Goal: Information Seeking & Learning: Check status

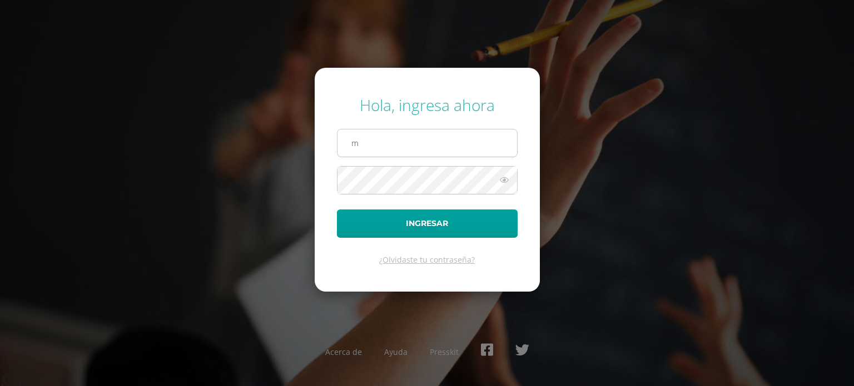
type input "[EMAIL_ADDRESS][DOMAIN_NAME]"
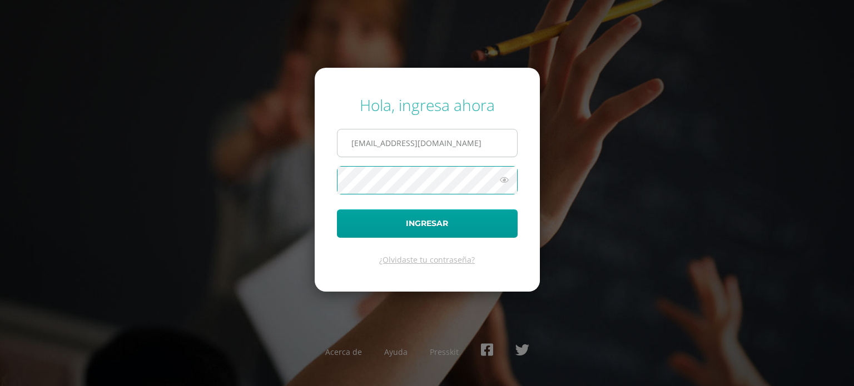
click at [337, 210] on button "Ingresar" at bounding box center [427, 224] width 181 height 28
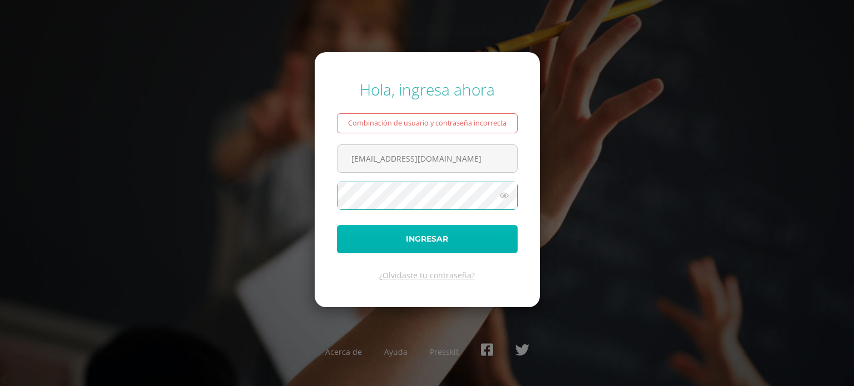
click at [410, 243] on button "Ingresar" at bounding box center [427, 239] width 181 height 28
click at [337, 225] on button "Ingresar" at bounding box center [427, 239] width 181 height 28
click at [504, 197] on icon at bounding box center [504, 195] width 14 height 13
click at [476, 235] on button "Ingresar" at bounding box center [427, 239] width 181 height 28
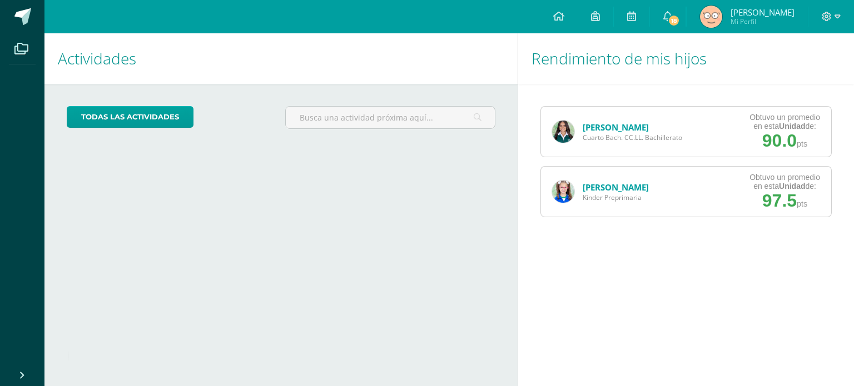
click at [649, 123] on link "Carmina Rodriguez" at bounding box center [616, 127] width 66 height 11
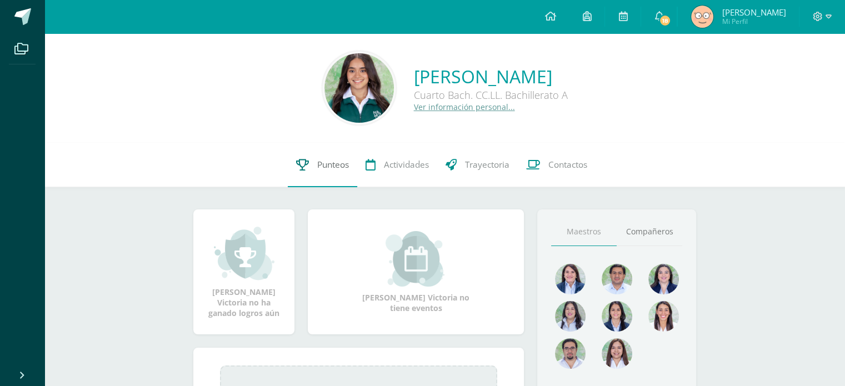
click at [296, 168] on icon at bounding box center [302, 165] width 13 height 12
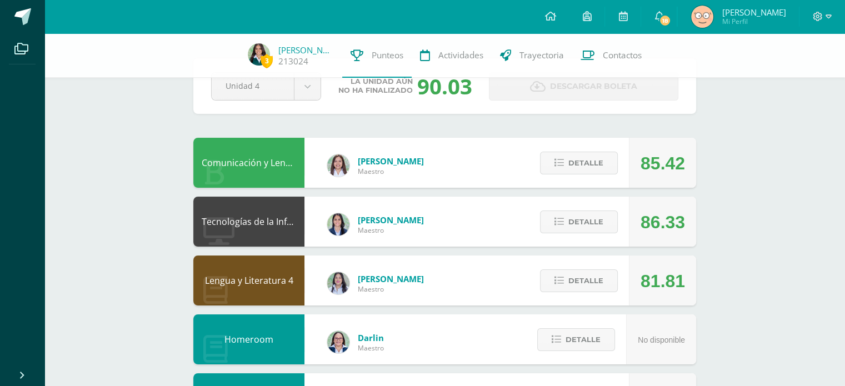
scroll to position [38, 0]
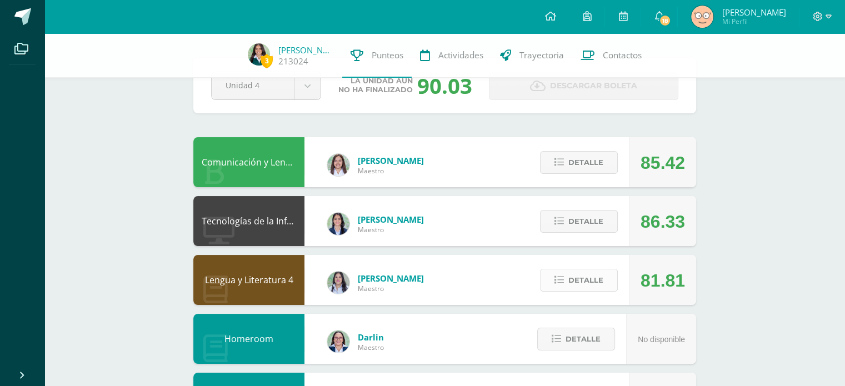
click at [575, 286] on span "Detalle" at bounding box center [586, 280] width 35 height 21
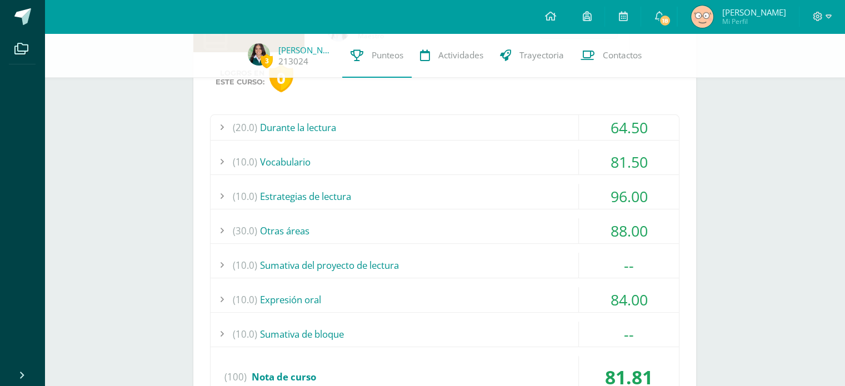
scroll to position [308, 0]
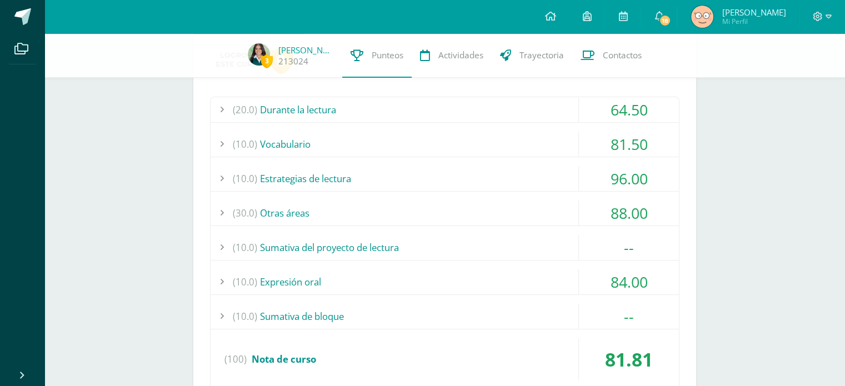
click at [460, 239] on div "(10.0) Sumativa del proyecto de lectura" at bounding box center [445, 247] width 469 height 25
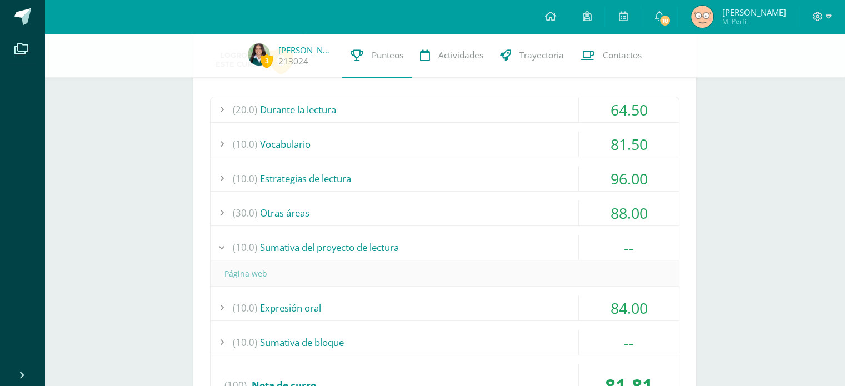
click at [460, 239] on div "(10.0) Sumativa del proyecto de lectura" at bounding box center [445, 247] width 469 height 25
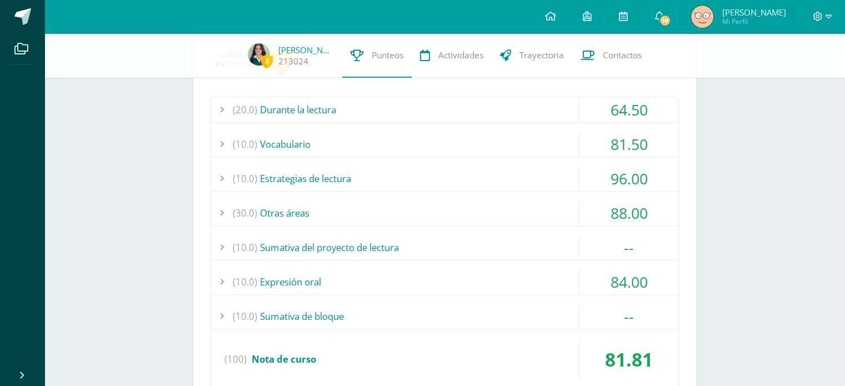
click at [414, 311] on div "(10.0) Sumativa de bloque" at bounding box center [445, 316] width 469 height 25
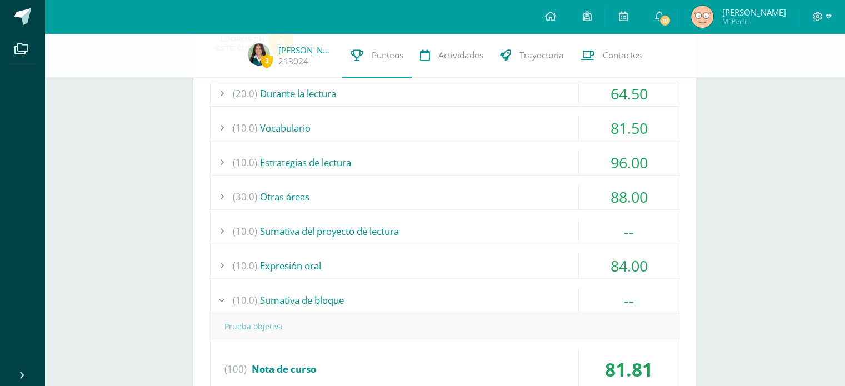
click at [397, 301] on div "(10.0) Sumativa de bloque" at bounding box center [445, 300] width 469 height 25
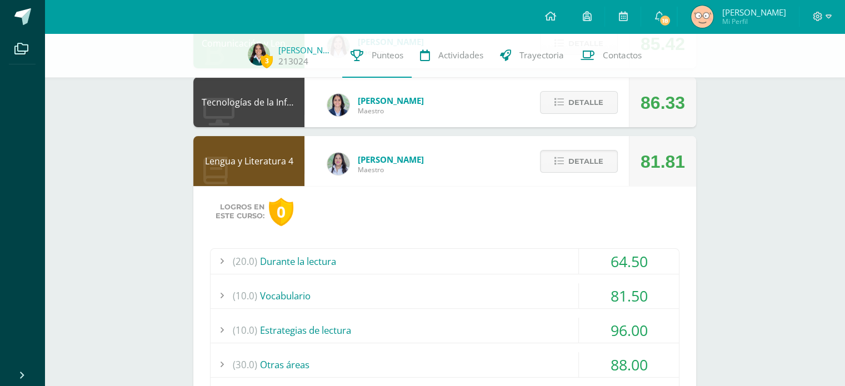
scroll to position [119, 0]
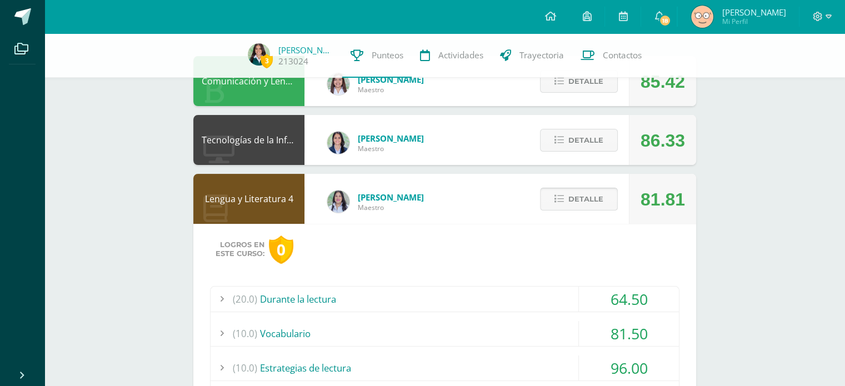
click at [561, 205] on button "Detalle" at bounding box center [579, 199] width 78 height 23
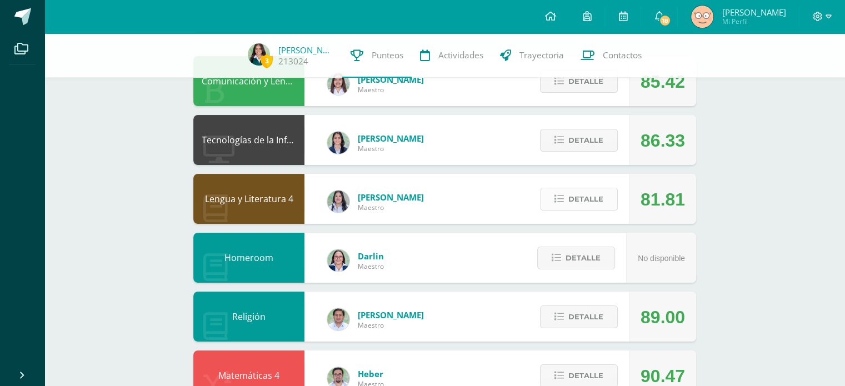
click at [579, 200] on span "Detalle" at bounding box center [586, 199] width 35 height 21
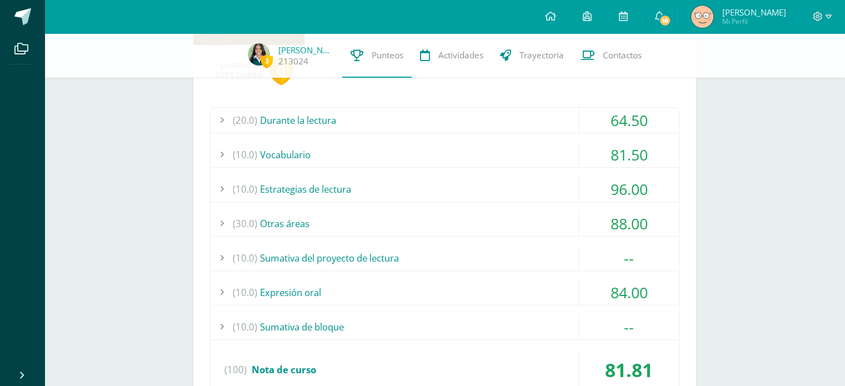
scroll to position [298, 0]
click at [527, 222] on div "(30.0) Otras áreas" at bounding box center [445, 223] width 469 height 25
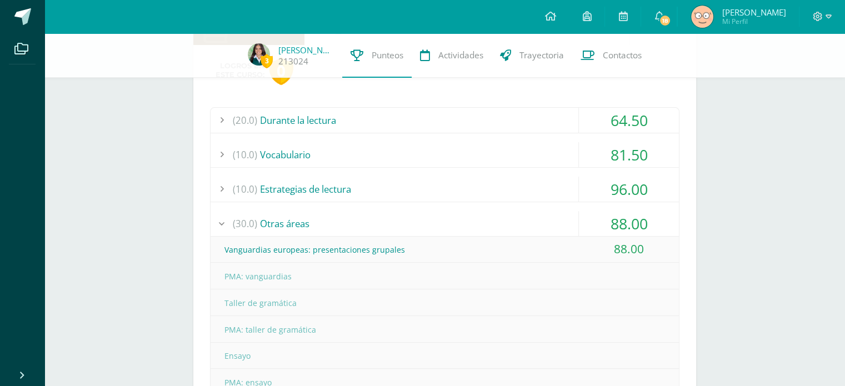
click at [527, 222] on div "(30.0) Otras áreas" at bounding box center [445, 223] width 469 height 25
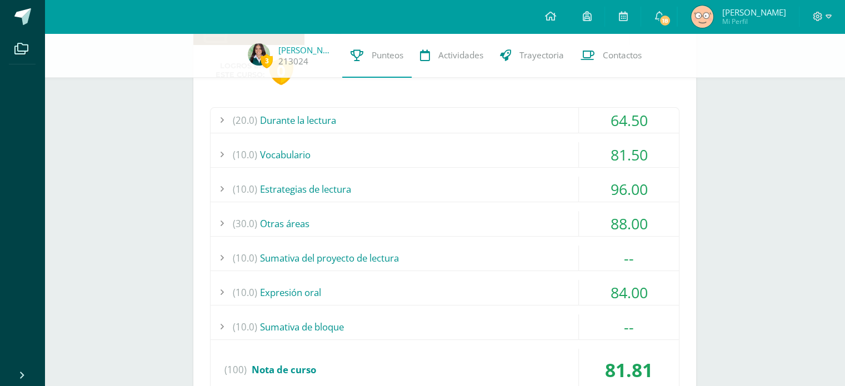
click at [527, 222] on div "(30.0) Otras áreas" at bounding box center [445, 223] width 469 height 25
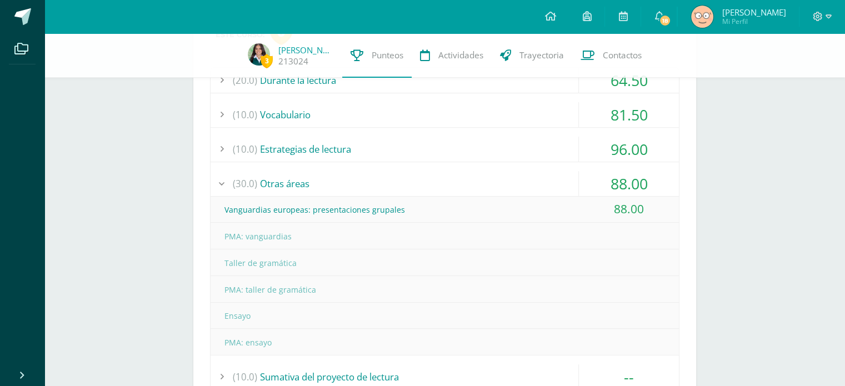
scroll to position [340, 0]
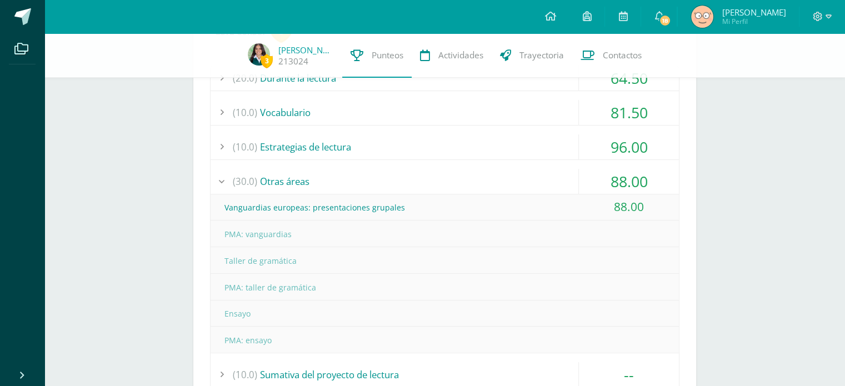
click at [455, 183] on div "(30.0) Otras áreas" at bounding box center [445, 181] width 469 height 25
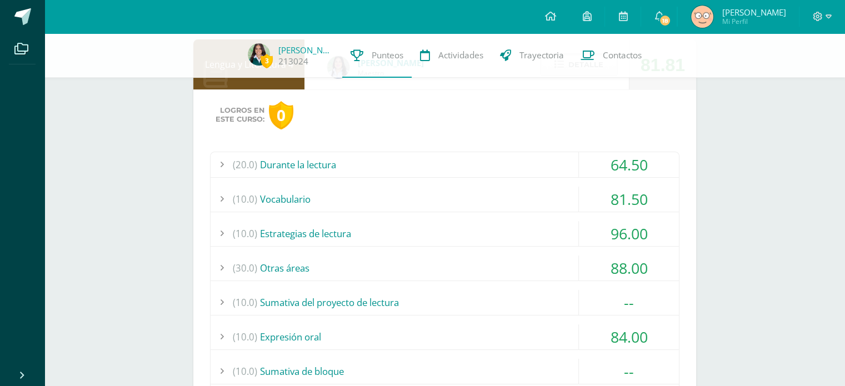
scroll to position [237, 0]
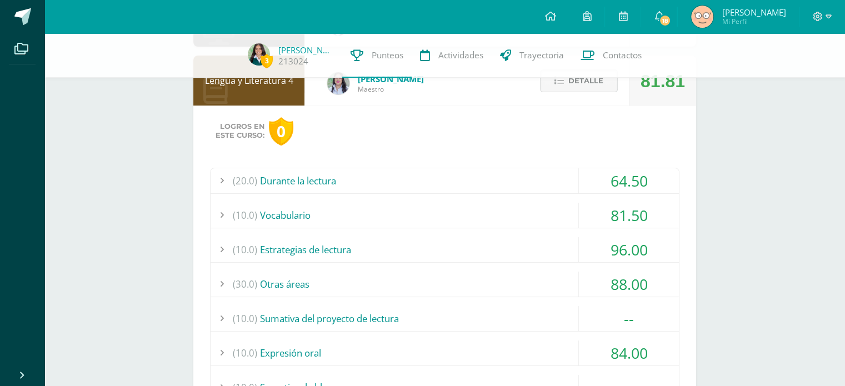
click at [429, 208] on div "(10.0) Vocabulario" at bounding box center [445, 215] width 469 height 25
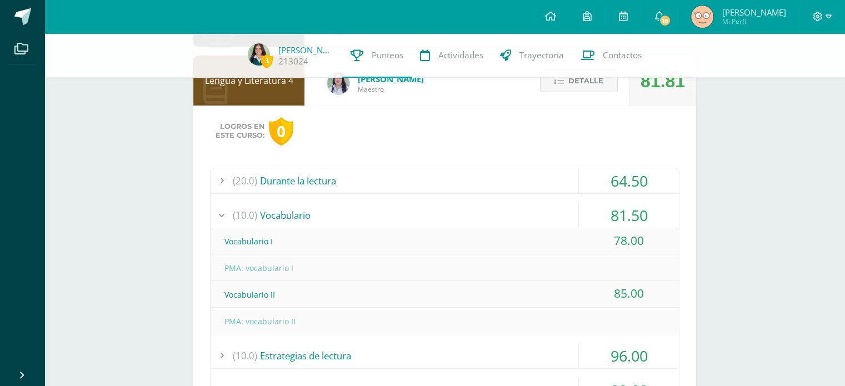
click at [429, 208] on div "(10.0) Vocabulario" at bounding box center [445, 215] width 469 height 25
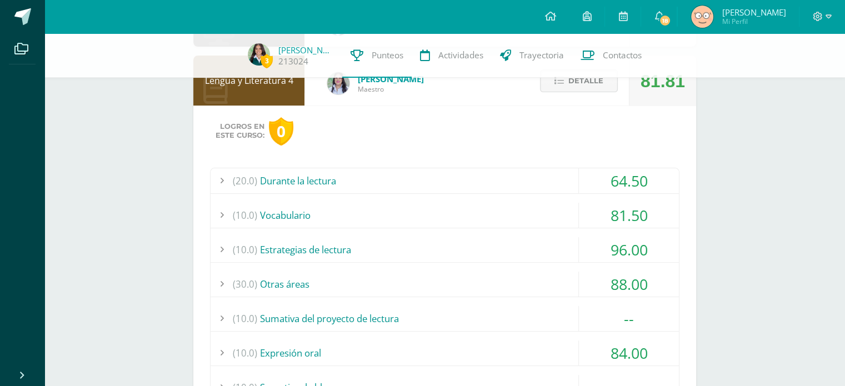
click at [417, 165] on div "Logros en este curso: 0 (20.0) Durante la lectura 64.50 Una habitación propia: …" at bounding box center [444, 299] width 503 height 386
click at [421, 176] on div "(20.0) Durante la lectura" at bounding box center [445, 180] width 469 height 25
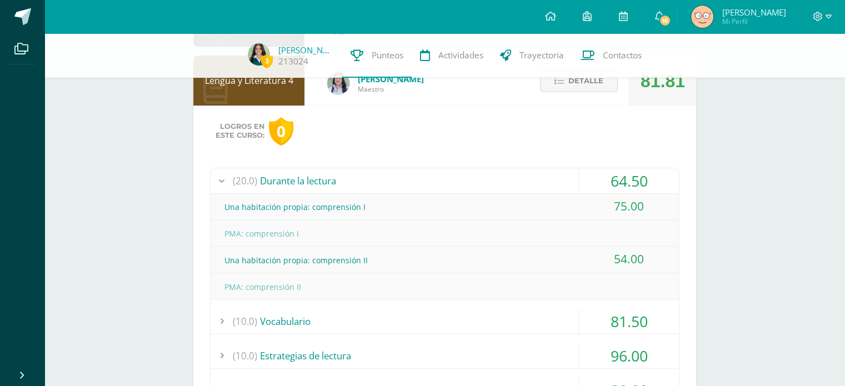
click at [421, 176] on div "(20.0) Durante la lectura" at bounding box center [445, 180] width 469 height 25
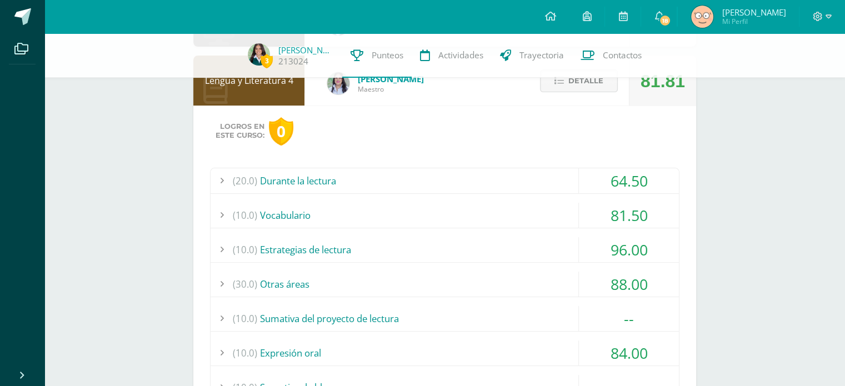
scroll to position [309, 0]
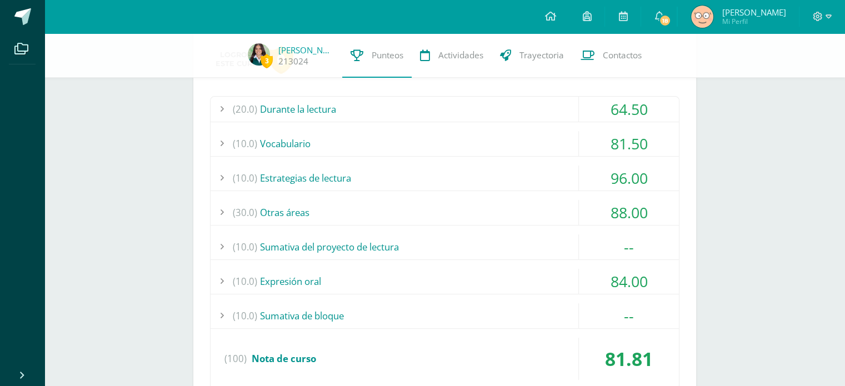
click at [395, 208] on div "(30.0) Otras áreas" at bounding box center [445, 212] width 469 height 25
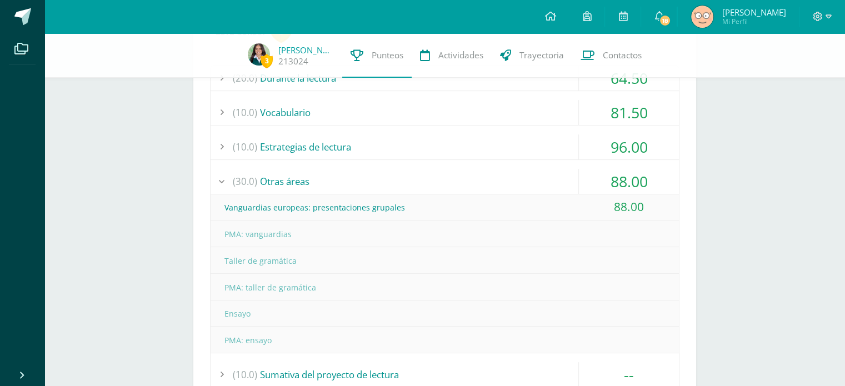
click at [369, 179] on div "(30.0) Otras áreas" at bounding box center [445, 181] width 469 height 25
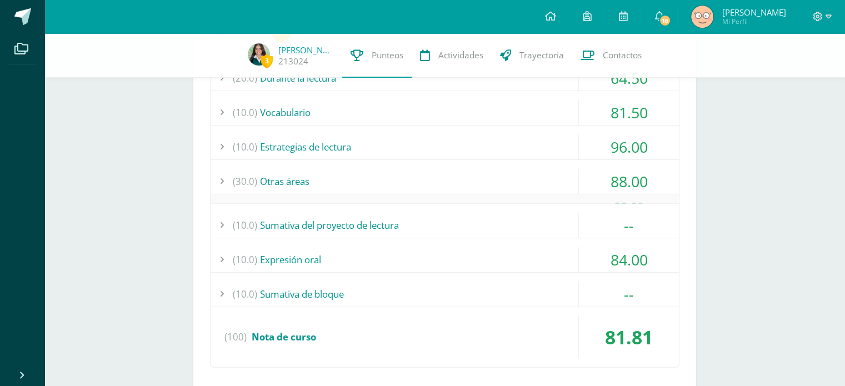
scroll to position [362, 0]
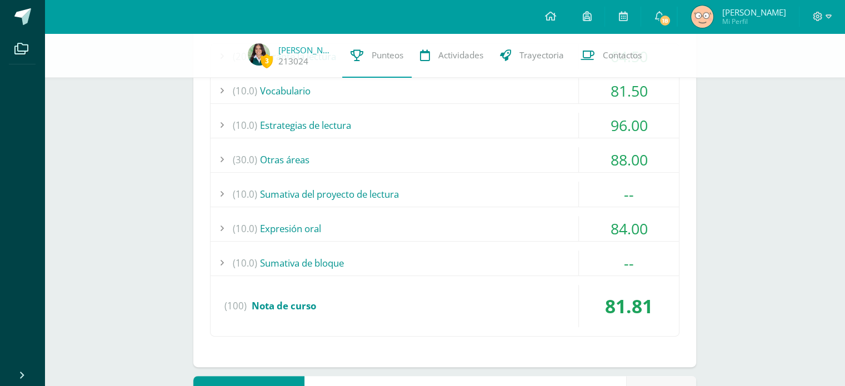
click at [375, 221] on div "(10.0) Expresión oral" at bounding box center [445, 228] width 469 height 25
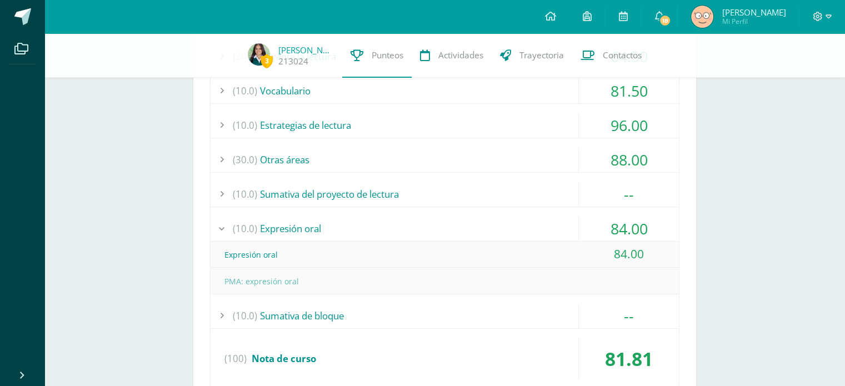
click at [375, 221] on div "(10.0) Expresión oral" at bounding box center [445, 228] width 469 height 25
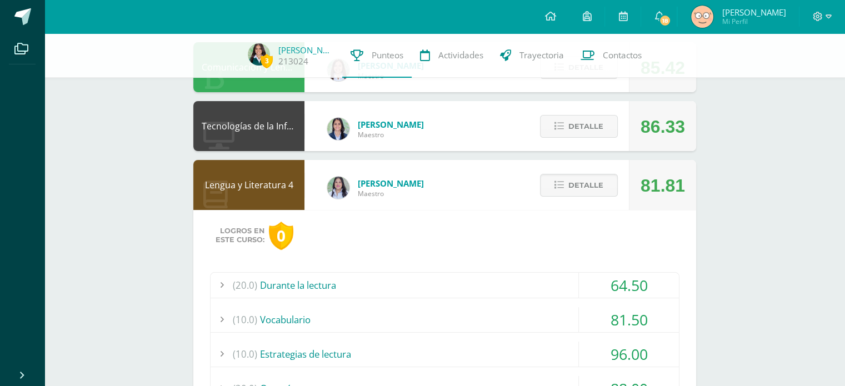
scroll to position [131, 0]
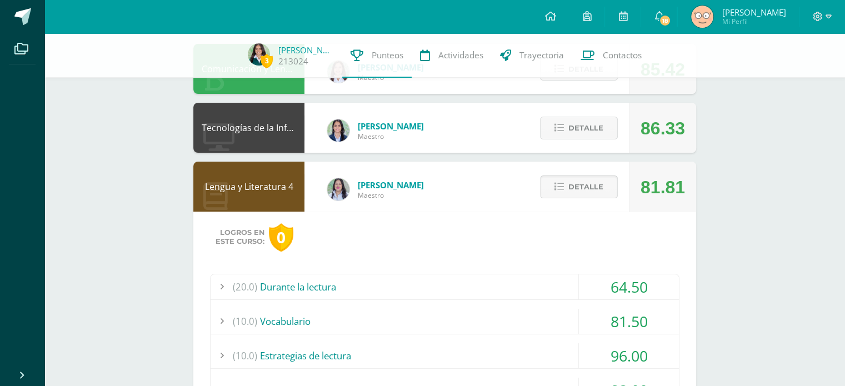
click at [547, 182] on button "Detalle" at bounding box center [579, 187] width 78 height 23
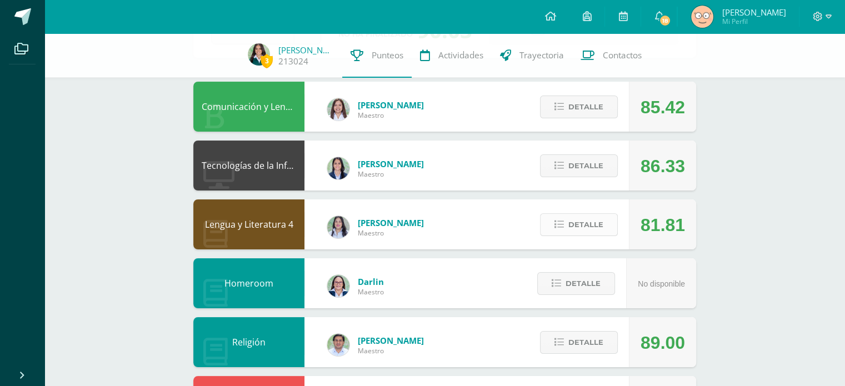
scroll to position [93, 0]
click at [580, 167] on span "Detalle" at bounding box center [586, 166] width 35 height 21
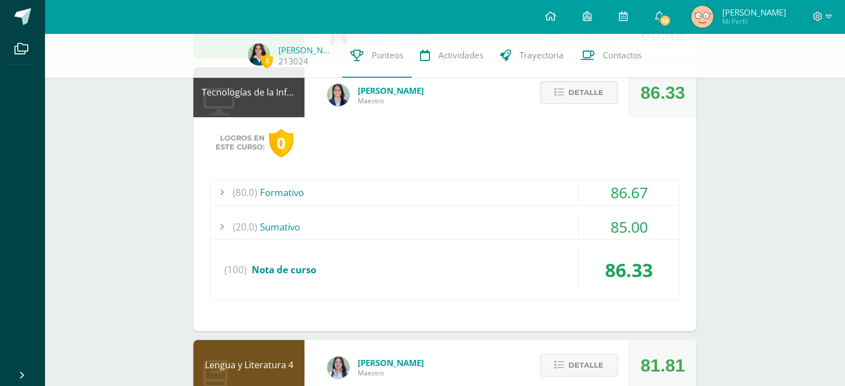
scroll to position [168, 0]
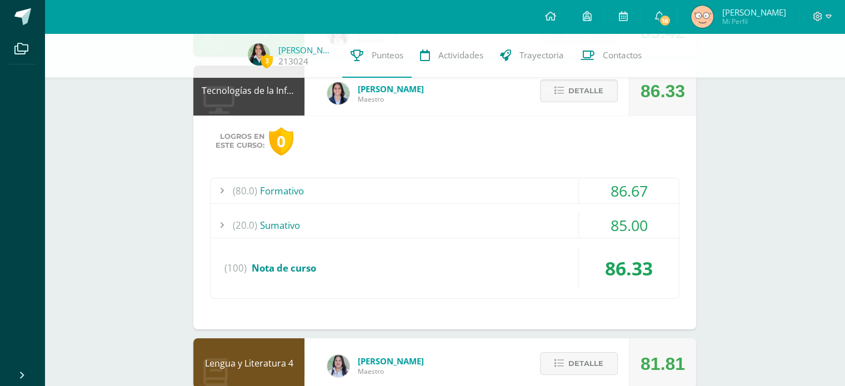
click at [459, 236] on div "(20.0) Sumativo" at bounding box center [445, 225] width 469 height 25
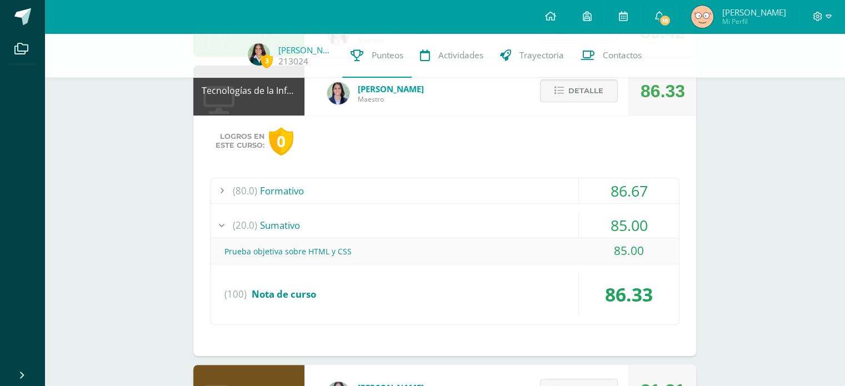
click at [459, 236] on div "(20.0) Sumativo" at bounding box center [445, 225] width 469 height 25
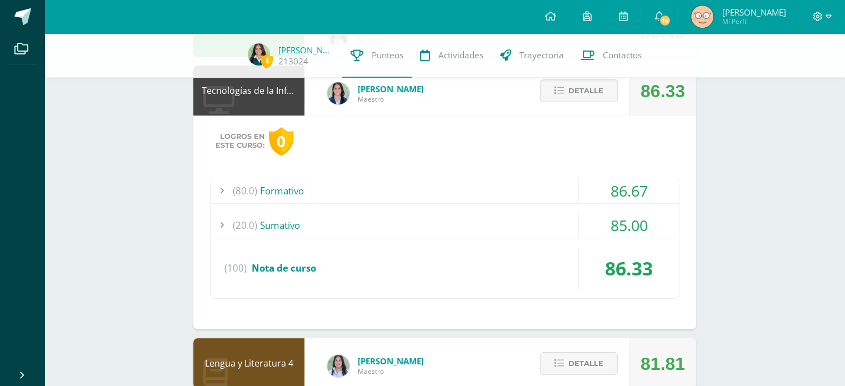
scroll to position [117, 0]
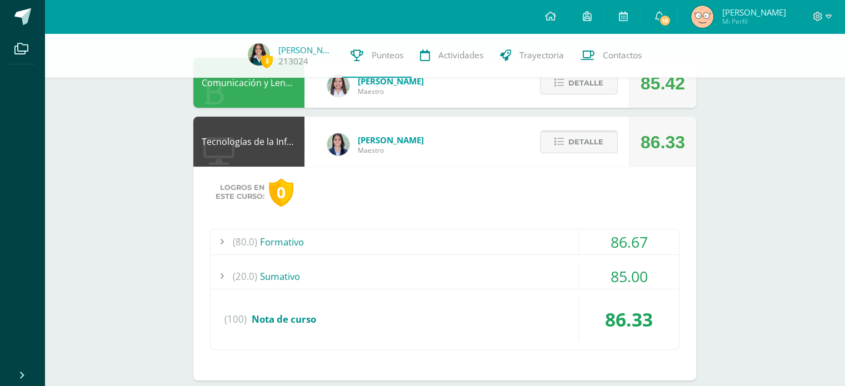
click at [579, 143] on span "Detalle" at bounding box center [586, 142] width 35 height 21
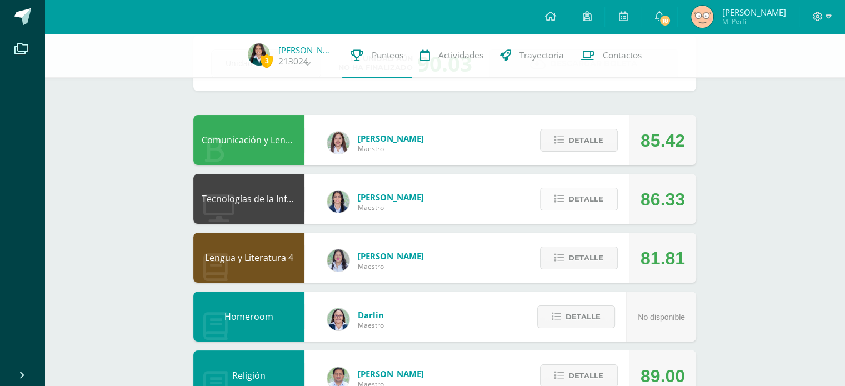
scroll to position [60, 0]
click at [588, 138] on span "Detalle" at bounding box center [586, 140] width 35 height 21
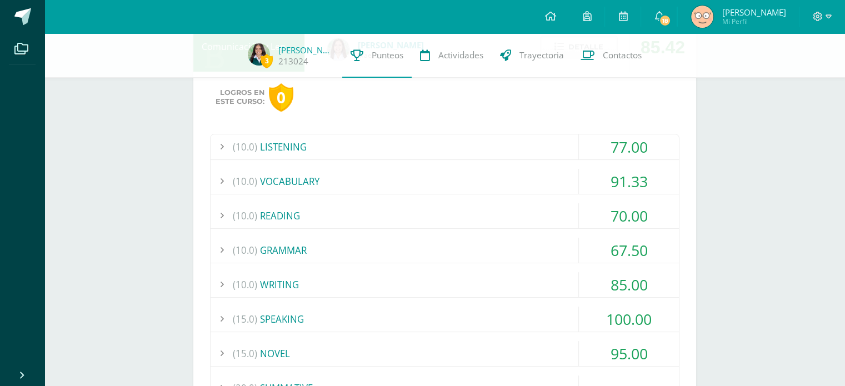
scroll to position [262, 0]
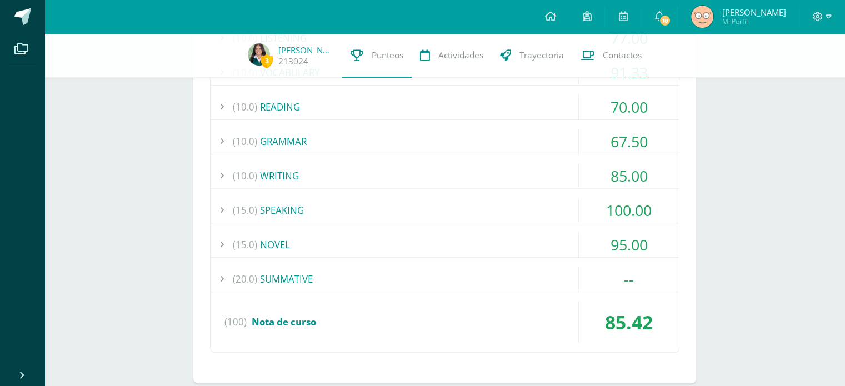
click at [405, 282] on div "(20.0) SUMMATIVE" at bounding box center [445, 279] width 469 height 25
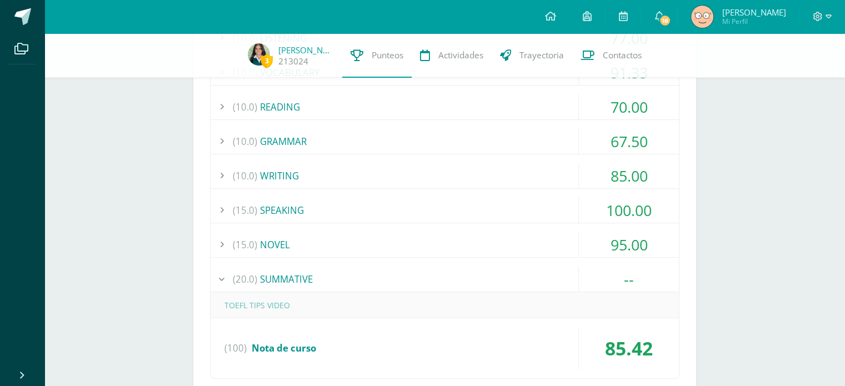
click at [405, 282] on div "(20.0) SUMMATIVE" at bounding box center [445, 279] width 469 height 25
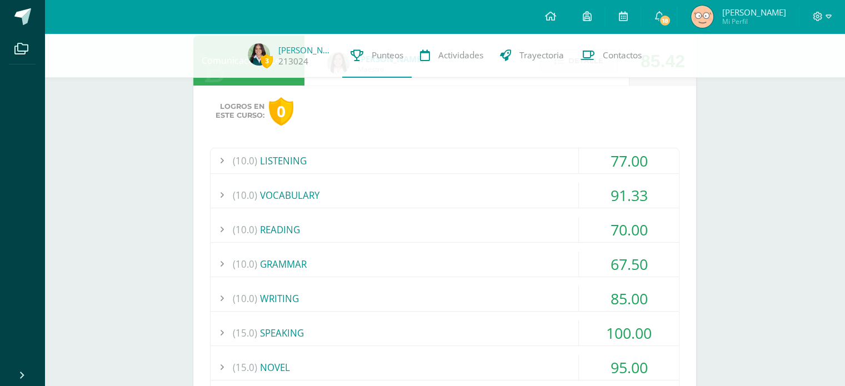
scroll to position [62, 0]
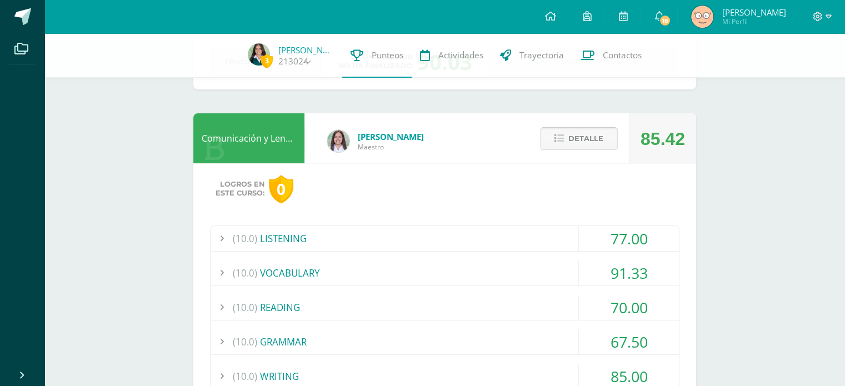
click at [555, 136] on icon at bounding box center [559, 138] width 9 height 9
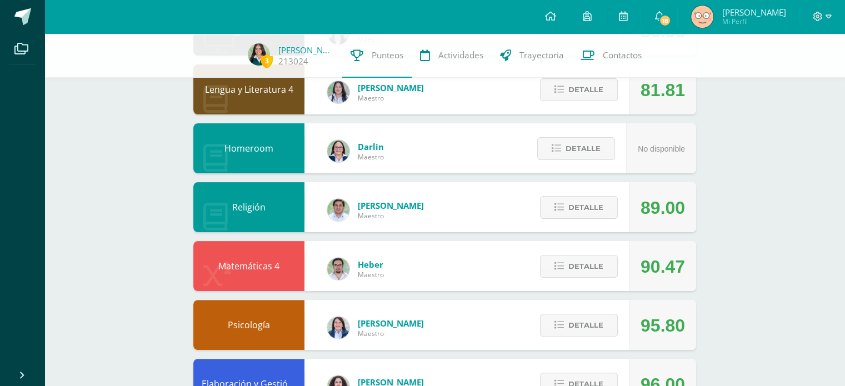
scroll to position [229, 0]
click at [582, 208] on span "Detalle" at bounding box center [586, 207] width 35 height 21
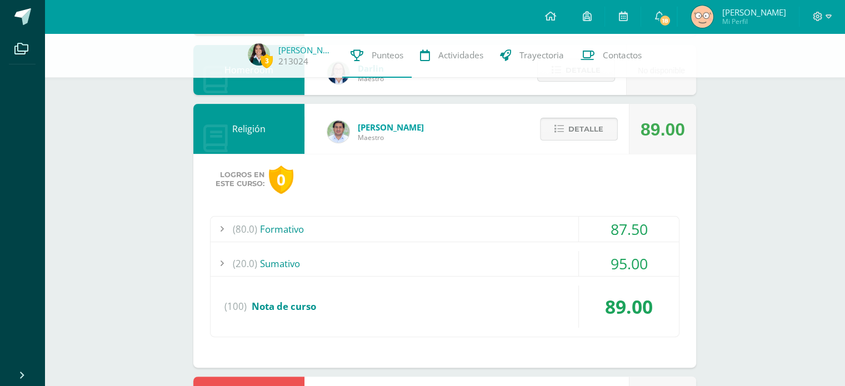
scroll to position [307, 0]
click at [491, 255] on div "(20.0) Sumativo" at bounding box center [445, 263] width 469 height 25
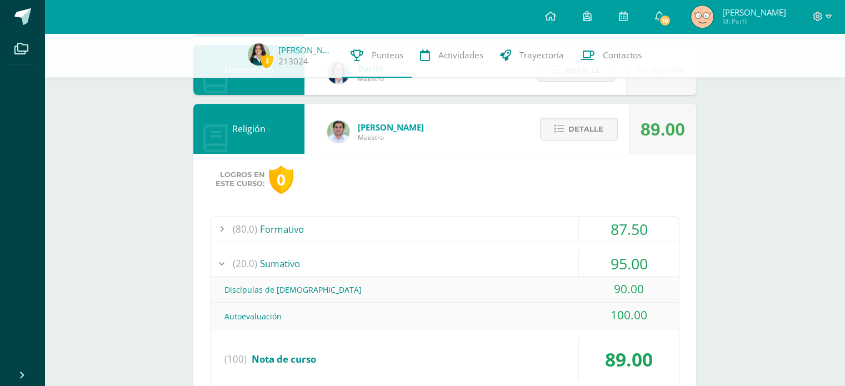
click at [486, 230] on div "(80.0) Formativo" at bounding box center [445, 229] width 469 height 25
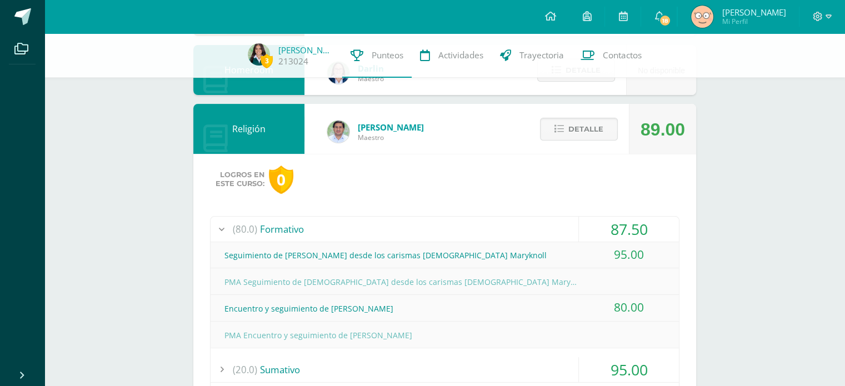
click at [486, 230] on div "(80.0) Formativo" at bounding box center [445, 229] width 469 height 25
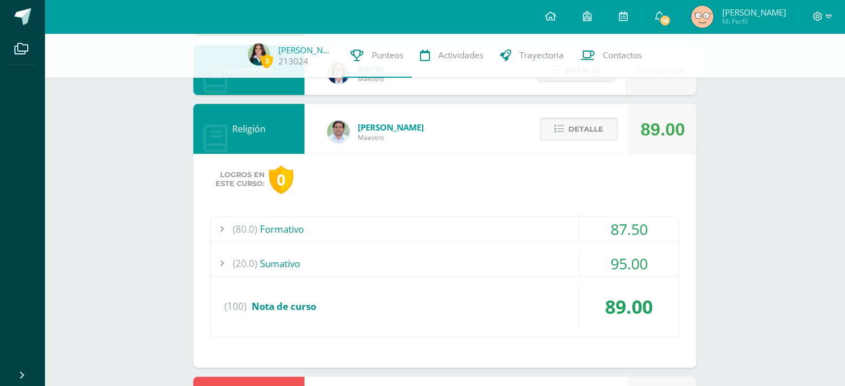
click at [557, 125] on icon at bounding box center [559, 129] width 9 height 9
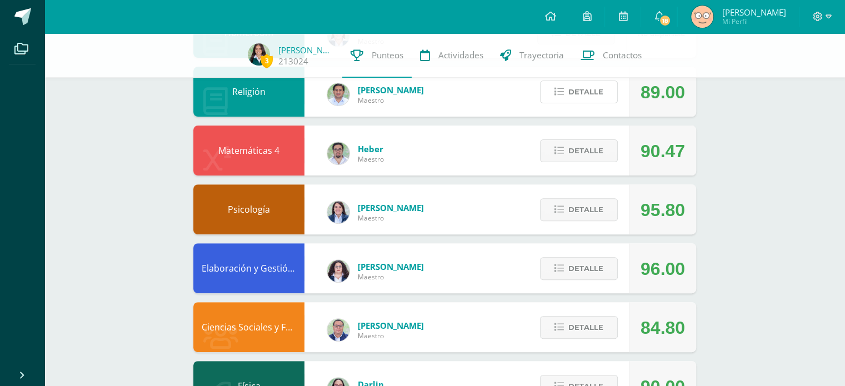
scroll to position [345, 0]
click at [590, 144] on span "Detalle" at bounding box center [586, 150] width 35 height 21
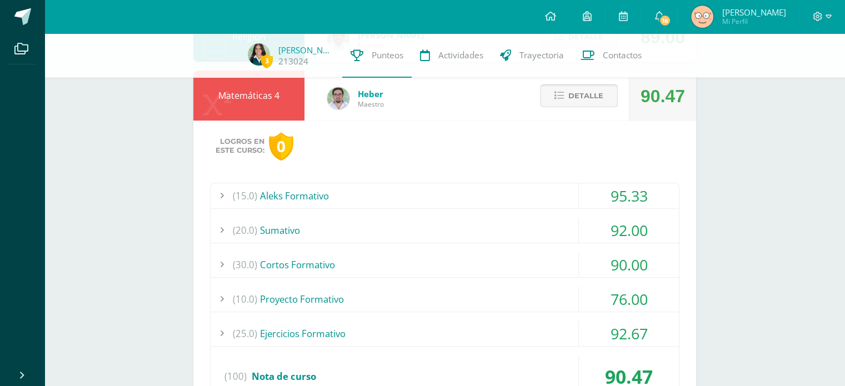
scroll to position [398, 0]
click at [576, 97] on span "Detalle" at bounding box center [586, 97] width 35 height 21
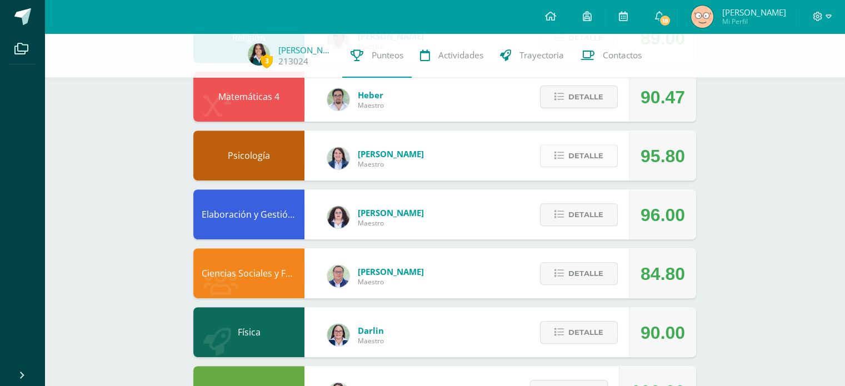
click at [580, 146] on span "Detalle" at bounding box center [586, 156] width 35 height 21
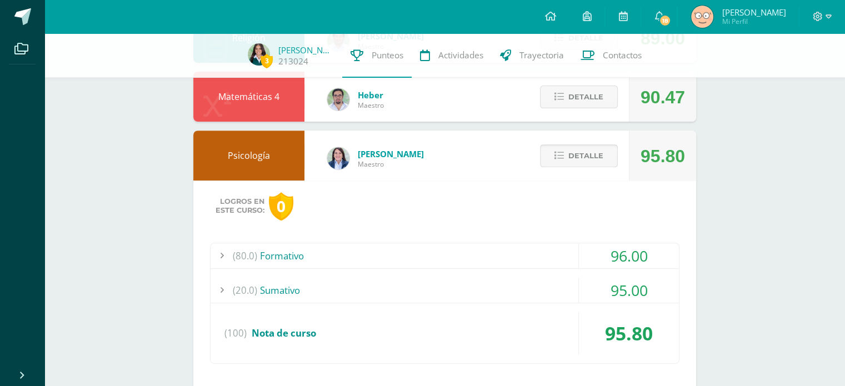
scroll to position [450, 0]
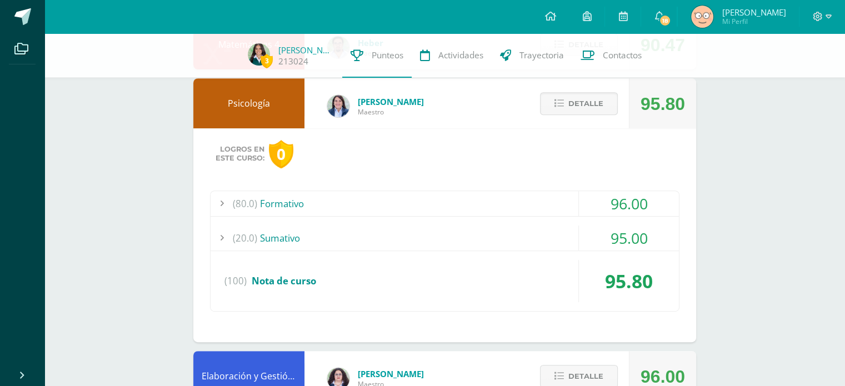
click at [493, 232] on div "(20.0) Sumativo" at bounding box center [445, 238] width 469 height 25
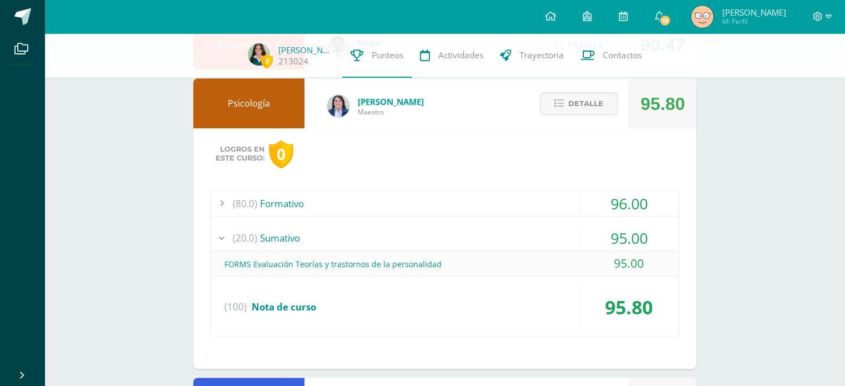
click at [505, 195] on div "(80.0) Formativo" at bounding box center [445, 203] width 469 height 25
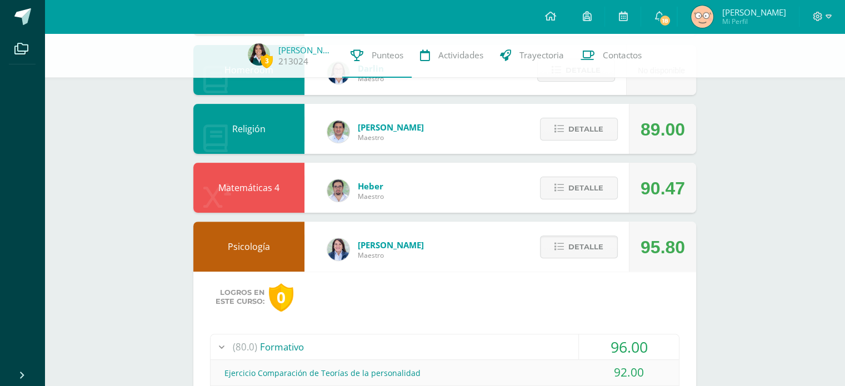
scroll to position [306, 0]
click at [578, 240] on span "Detalle" at bounding box center [586, 247] width 35 height 21
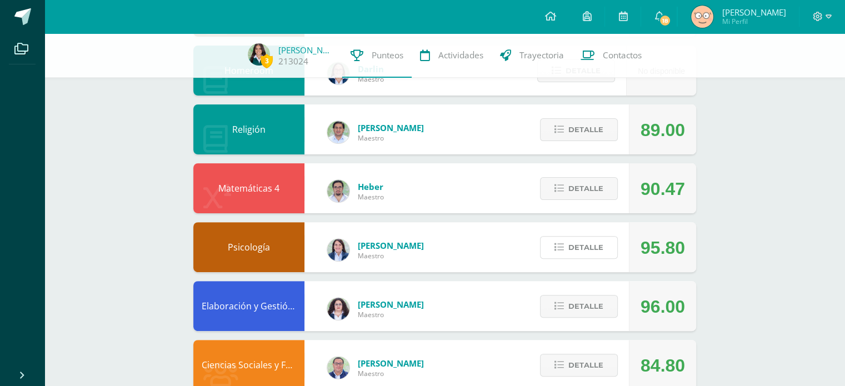
scroll to position [362, 0]
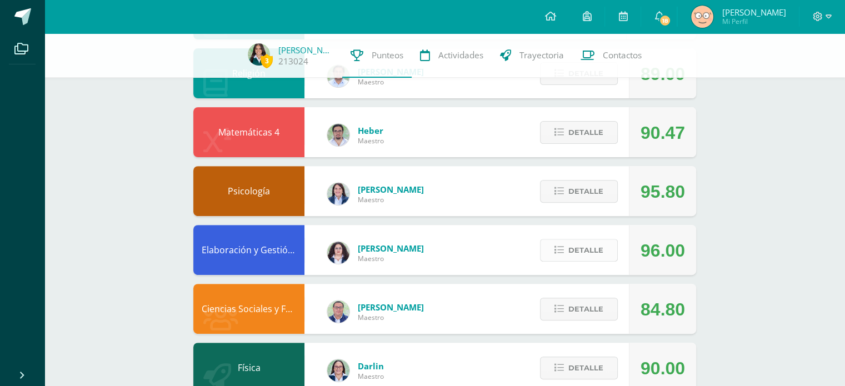
click at [578, 246] on span "Detalle" at bounding box center [586, 250] width 35 height 21
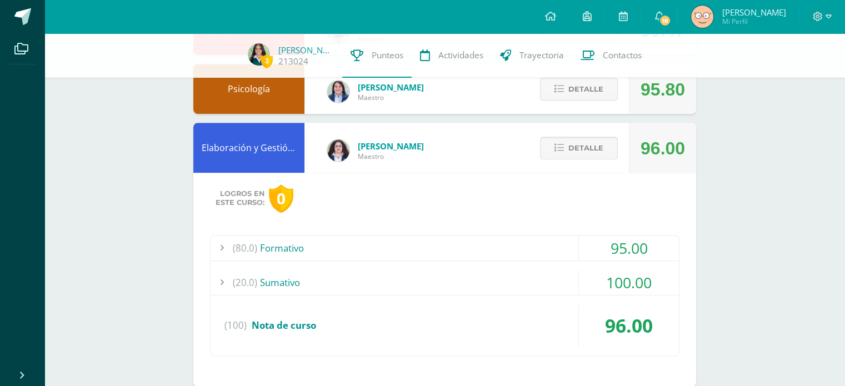
scroll to position [472, 0]
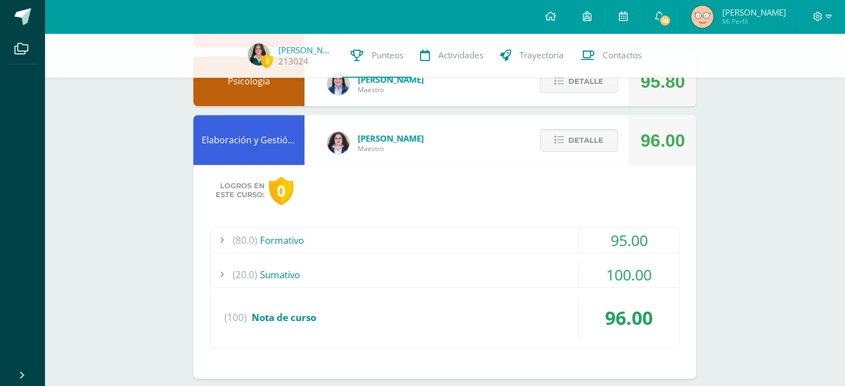
click at [575, 246] on div "(80.0) Formativo" at bounding box center [445, 240] width 469 height 25
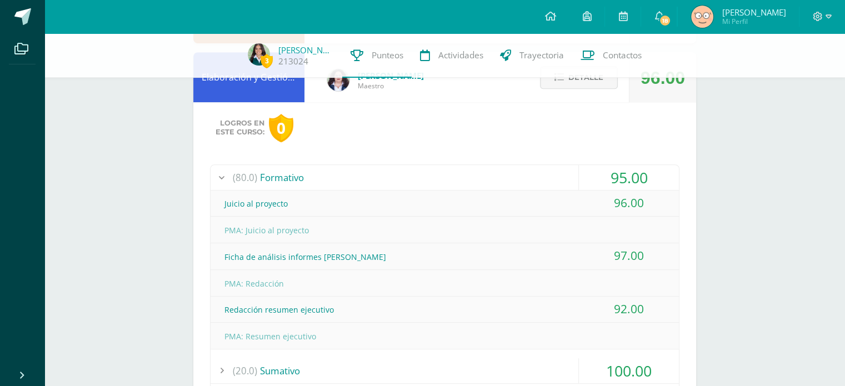
scroll to position [565, 0]
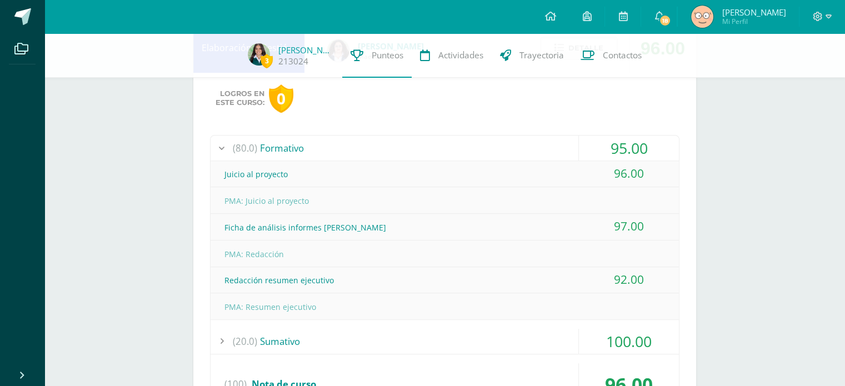
click at [449, 336] on div "(20.0) Sumativo" at bounding box center [445, 341] width 469 height 25
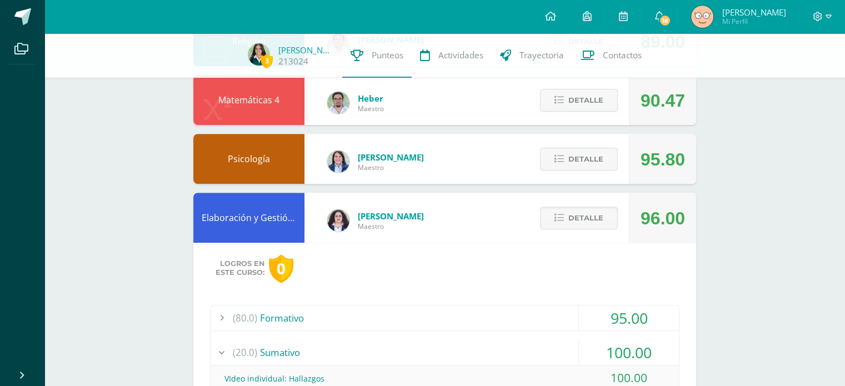
scroll to position [394, 0]
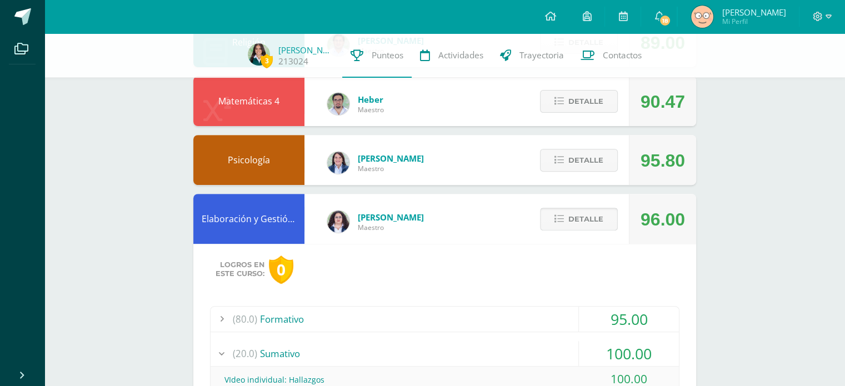
click at [575, 222] on span "Detalle" at bounding box center [586, 219] width 35 height 21
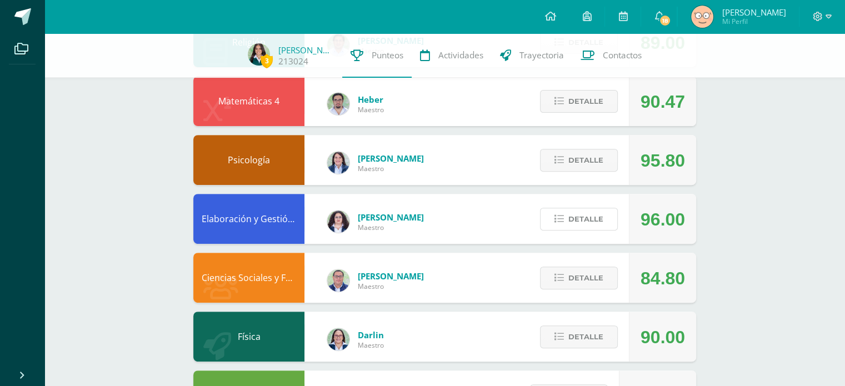
scroll to position [458, 0]
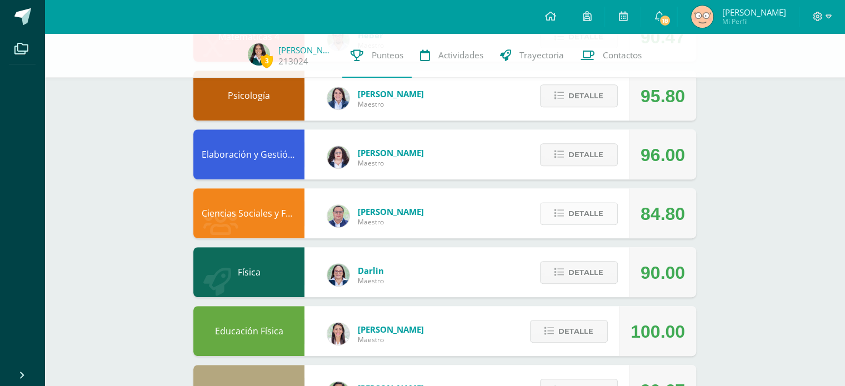
click at [604, 218] on button "Detalle" at bounding box center [579, 213] width 78 height 23
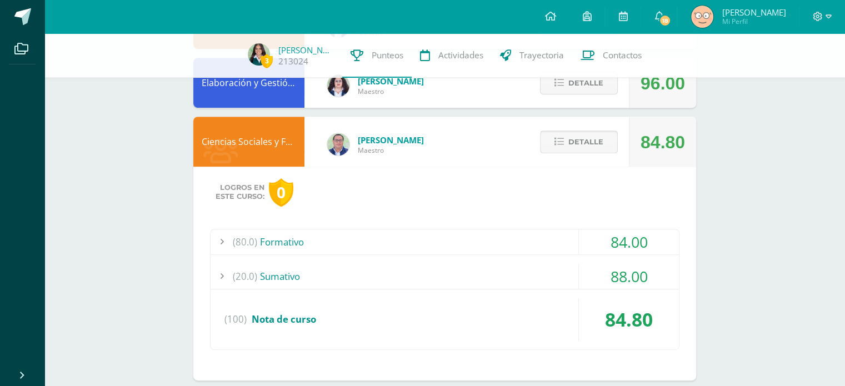
scroll to position [558, 0]
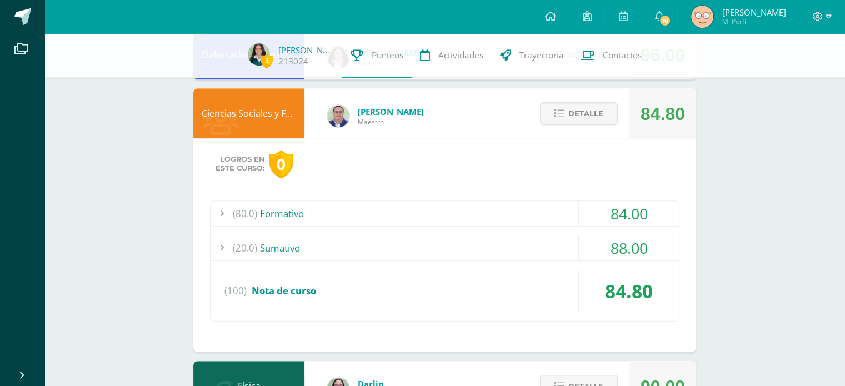
click at [558, 206] on div "(80.0) Formativo" at bounding box center [445, 213] width 469 height 25
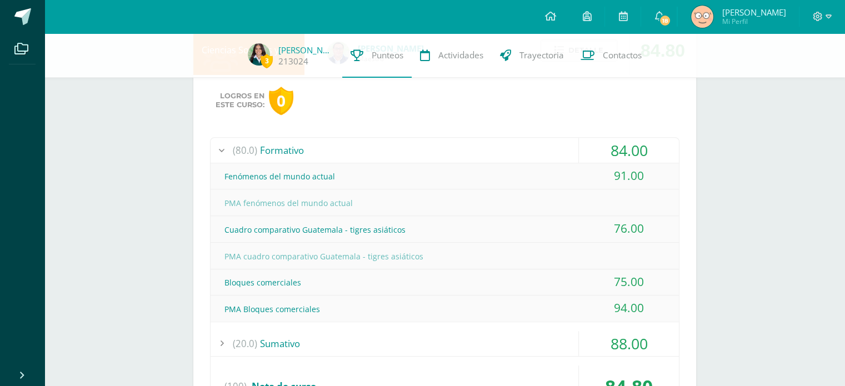
scroll to position [649, 0]
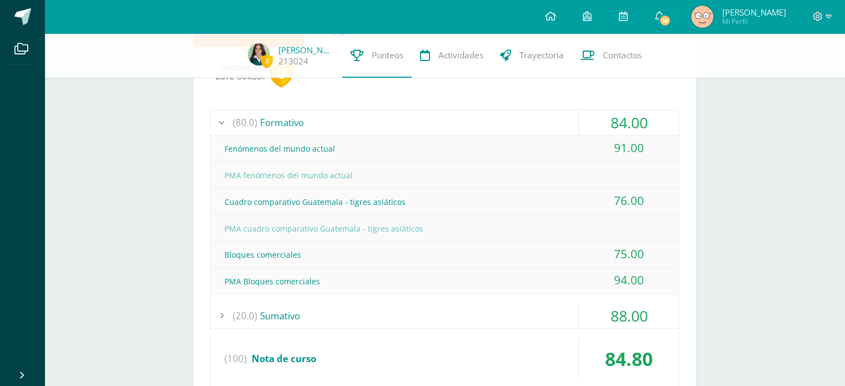
click at [454, 308] on div "(20.0) Sumativo" at bounding box center [445, 315] width 469 height 25
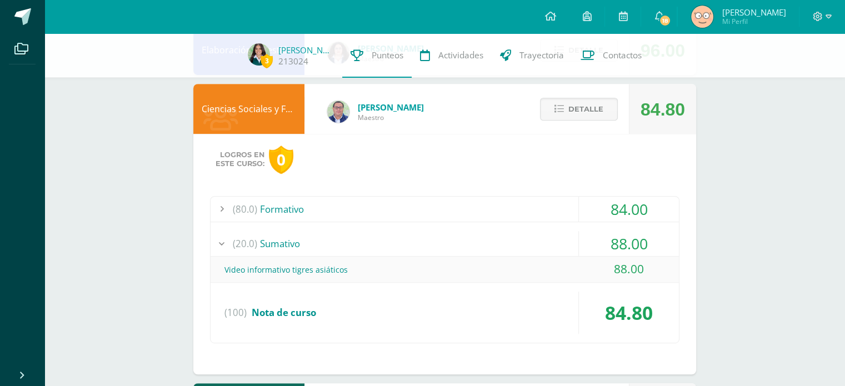
scroll to position [556, 0]
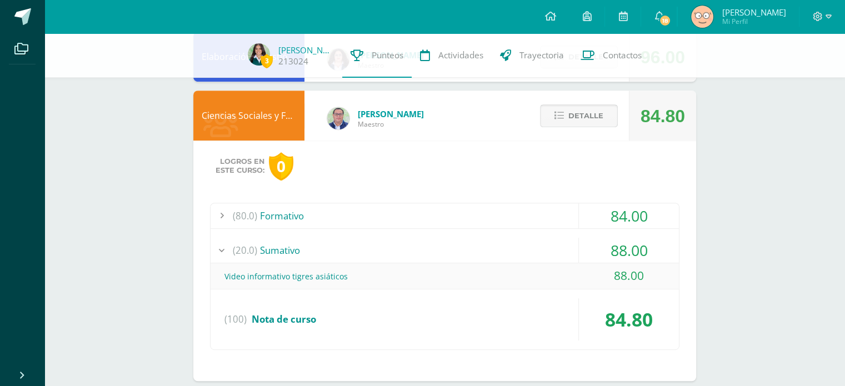
click at [563, 120] on icon at bounding box center [559, 115] width 9 height 9
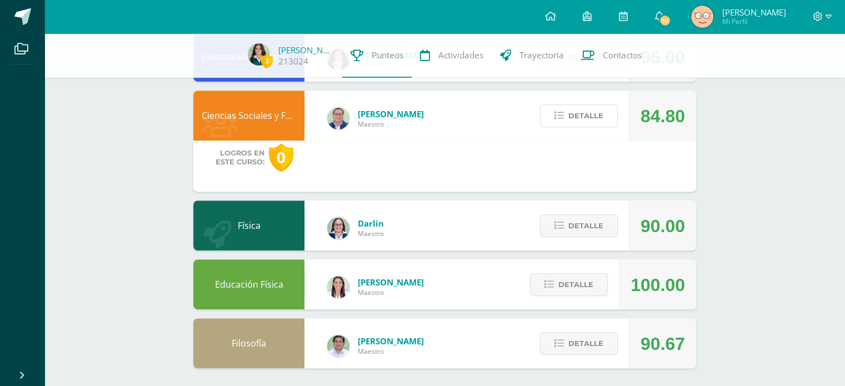
scroll to position [509, 0]
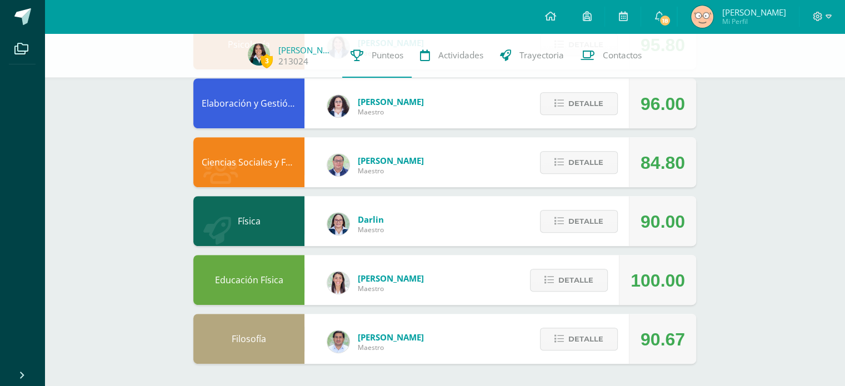
click at [579, 208] on div "Detalle" at bounding box center [577, 221] width 106 height 50
click at [560, 228] on button "Detalle" at bounding box center [579, 221] width 78 height 23
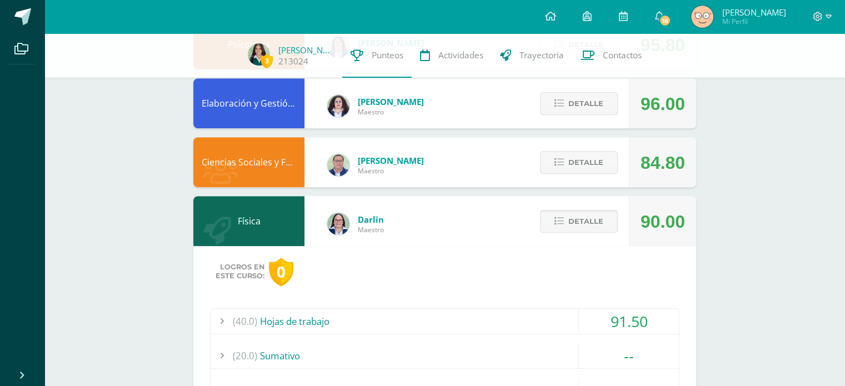
scroll to position [643, 0]
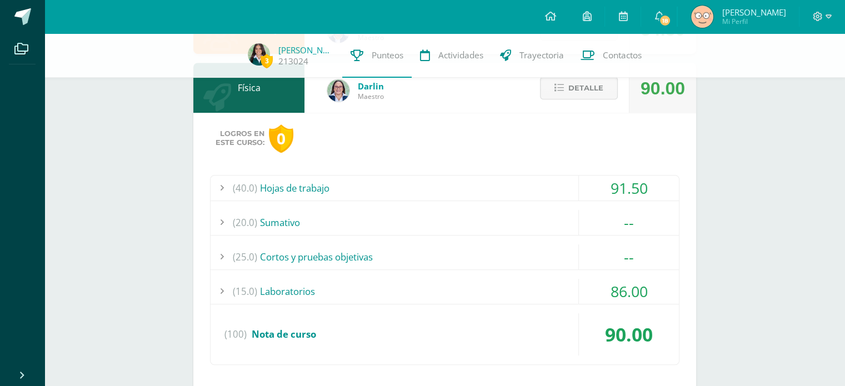
click at [447, 265] on div "(25.0) Cortos y pruebas objetivas" at bounding box center [445, 257] width 469 height 25
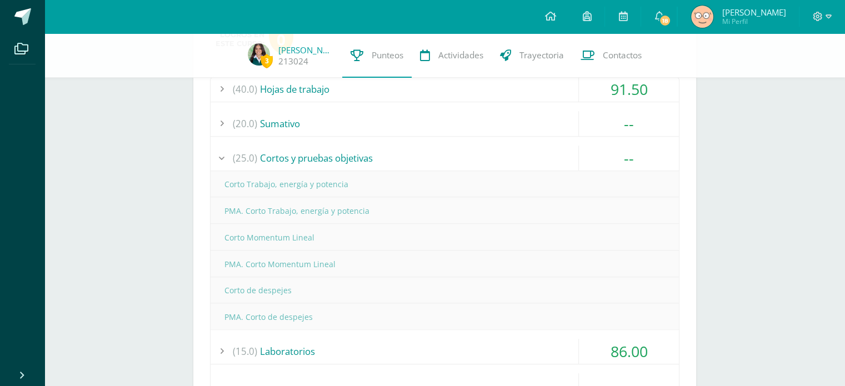
scroll to position [681, 0]
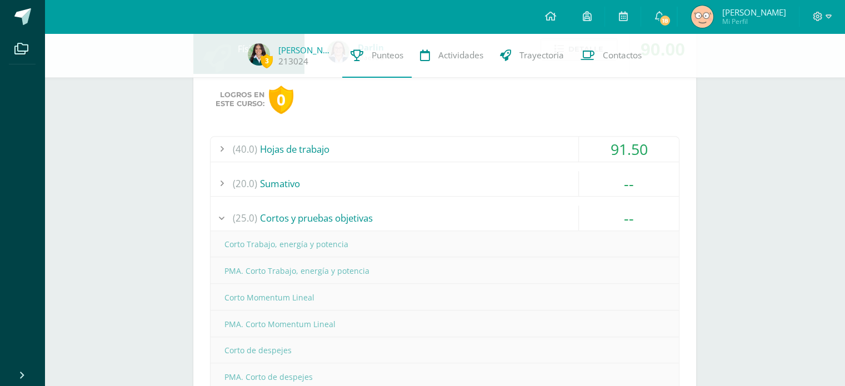
click at [437, 215] on div "(25.0) Cortos y pruebas objetivas" at bounding box center [445, 218] width 469 height 25
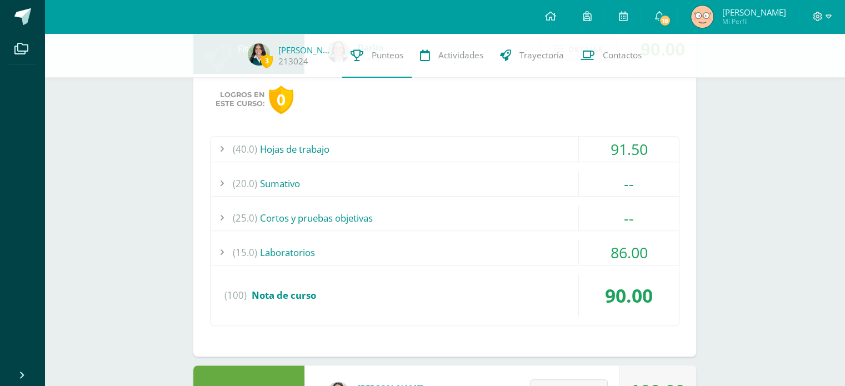
click at [421, 183] on div "(20.0) Sumativo" at bounding box center [445, 183] width 469 height 25
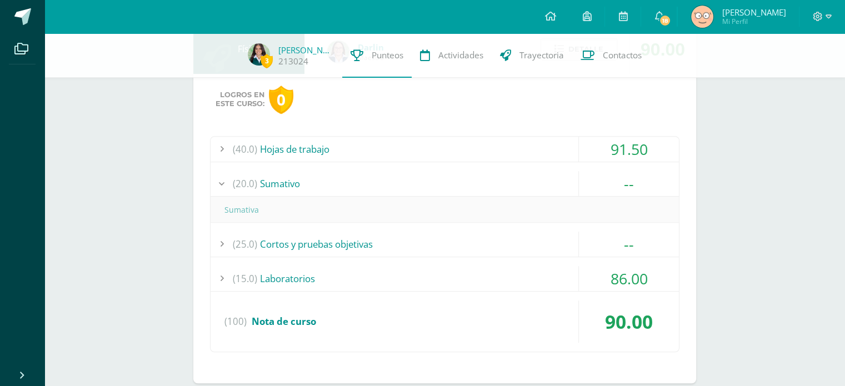
click at [421, 183] on div "(20.0) Sumativo" at bounding box center [445, 183] width 469 height 25
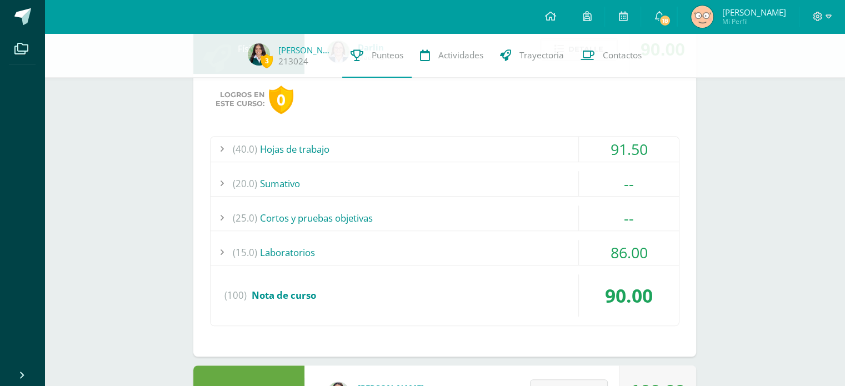
click at [396, 245] on div "(15.0) Laboratorios" at bounding box center [445, 252] width 469 height 25
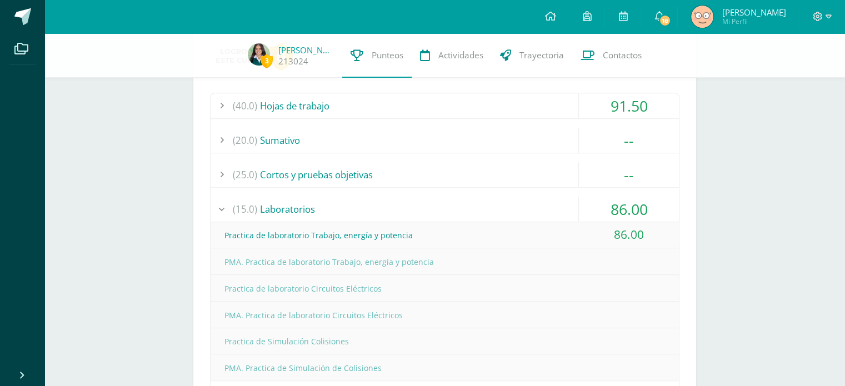
click at [364, 205] on div "(15.0) Laboratorios" at bounding box center [445, 209] width 469 height 25
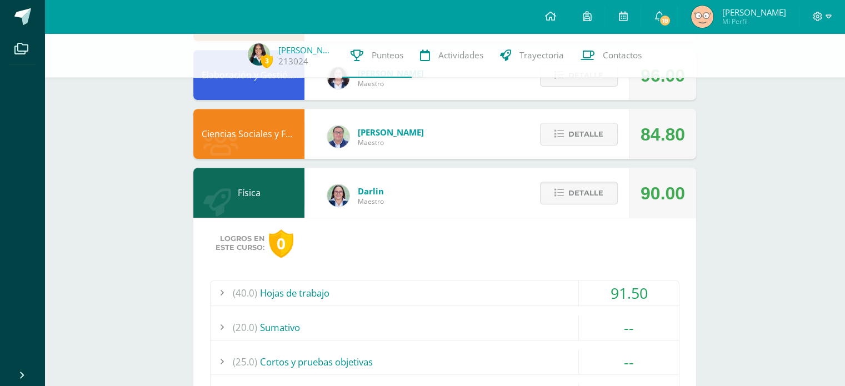
scroll to position [538, 0]
click at [435, 293] on div "(40.0) Hojas de trabajo" at bounding box center [445, 292] width 469 height 25
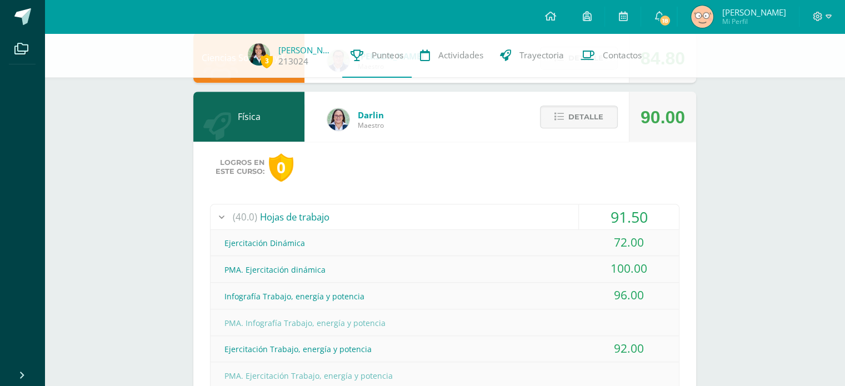
scroll to position [611, 0]
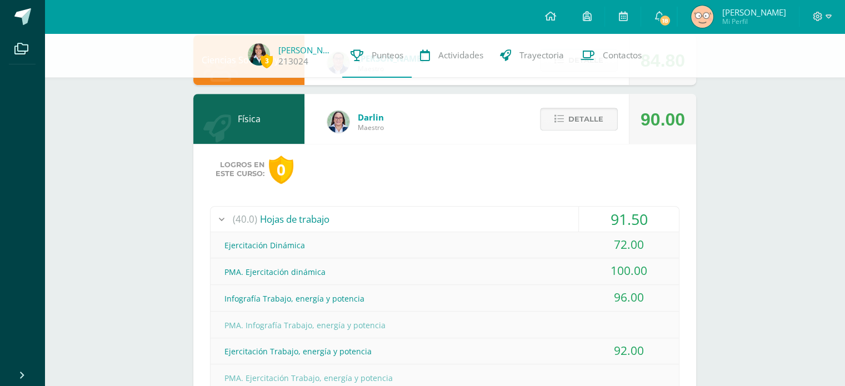
click at [568, 122] on button "Detalle" at bounding box center [579, 119] width 78 height 23
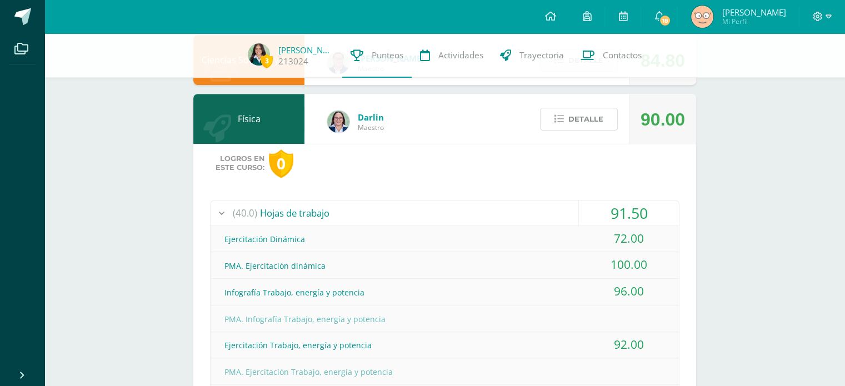
scroll to position [509, 0]
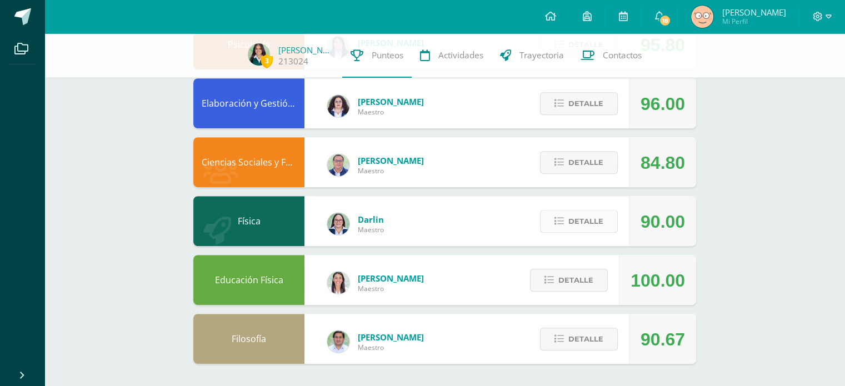
click at [554, 220] on button "Detalle" at bounding box center [579, 221] width 78 height 23
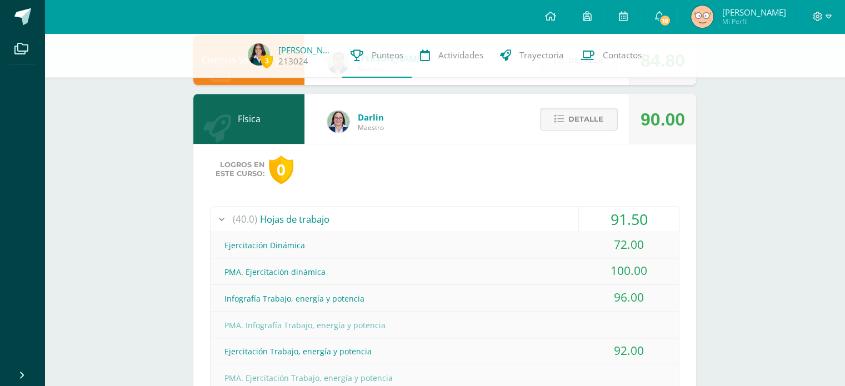
click at [554, 220] on div "(40.0) Hojas de trabajo" at bounding box center [445, 219] width 469 height 25
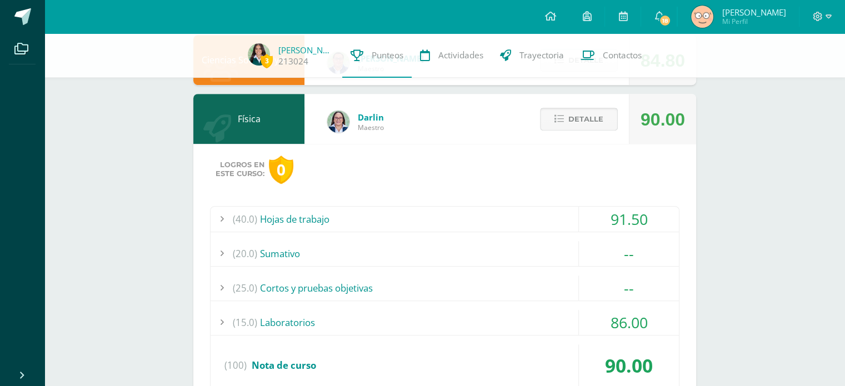
click at [606, 120] on button "Detalle" at bounding box center [579, 119] width 78 height 23
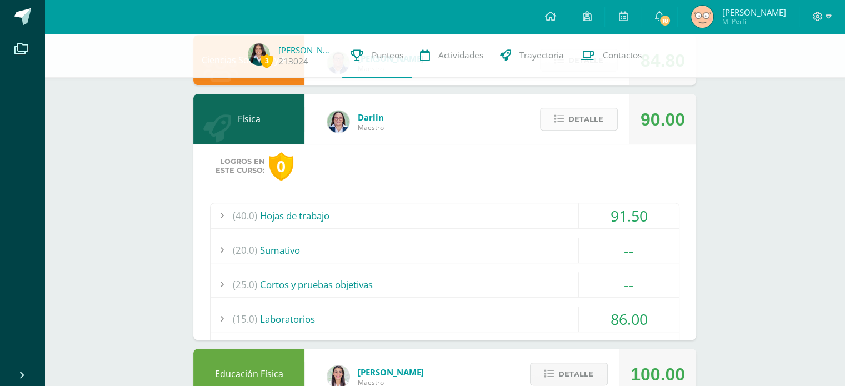
scroll to position [509, 0]
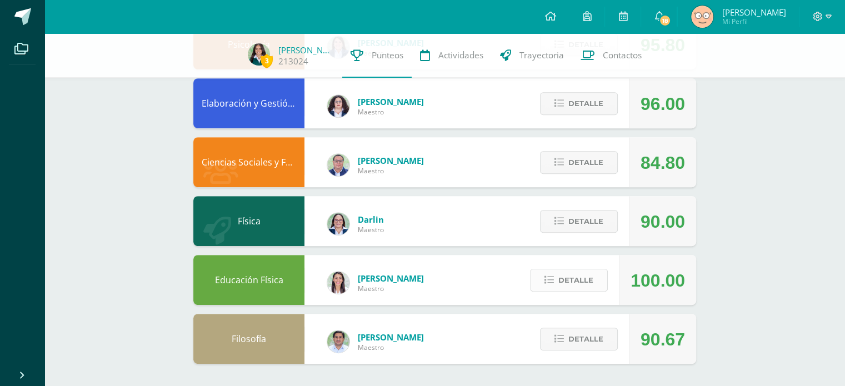
click at [565, 280] on span "Detalle" at bounding box center [576, 280] width 35 height 21
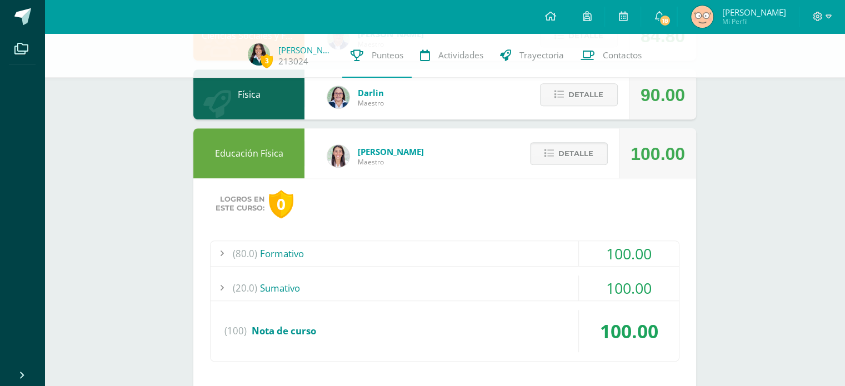
scroll to position [639, 0]
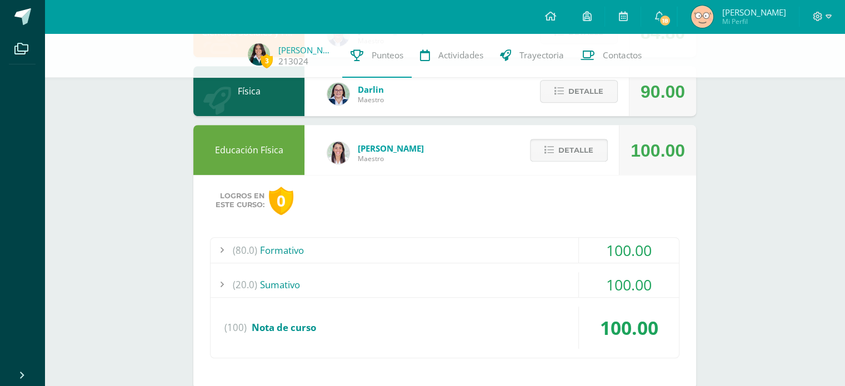
click at [585, 154] on span "Detalle" at bounding box center [576, 150] width 35 height 21
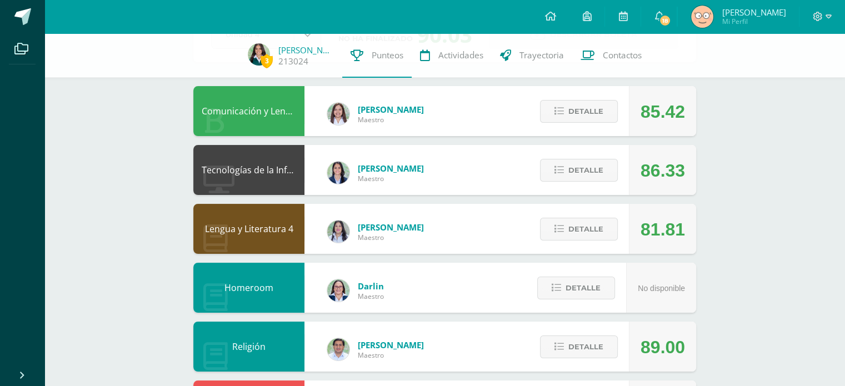
scroll to position [0, 0]
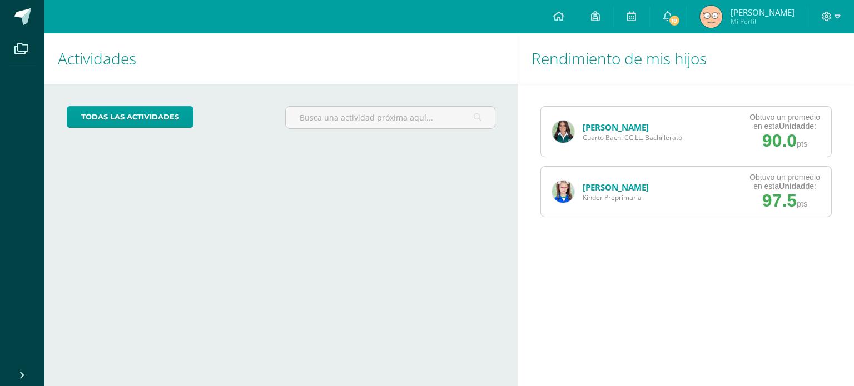
click at [619, 125] on link "[PERSON_NAME]" at bounding box center [616, 127] width 66 height 11
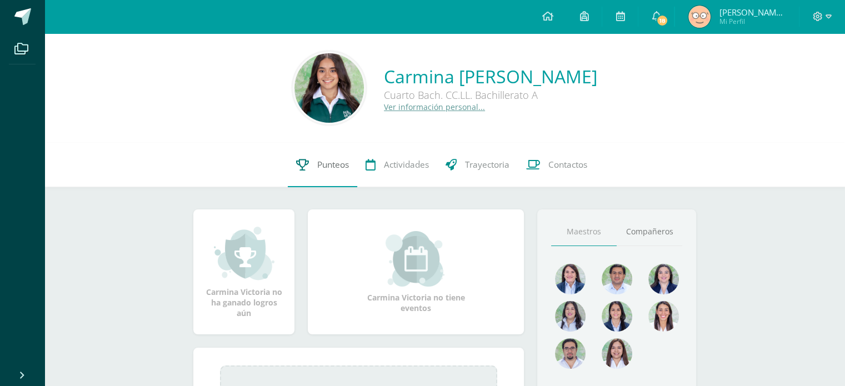
click at [325, 162] on span "Punteos" at bounding box center [333, 165] width 32 height 12
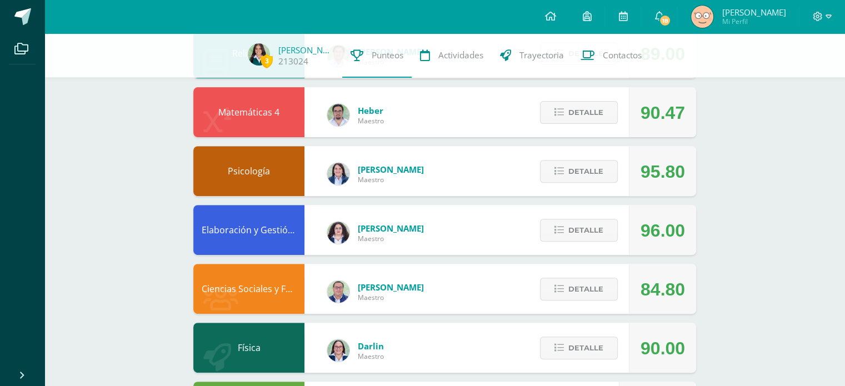
scroll to position [384, 0]
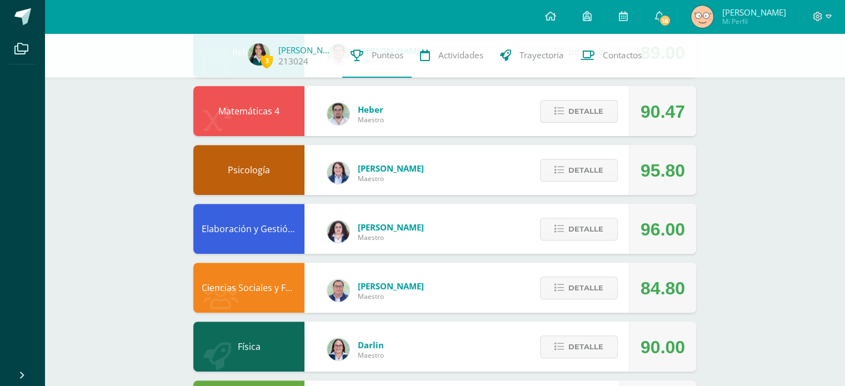
click at [564, 330] on div "Detalle" at bounding box center [577, 347] width 106 height 50
click at [567, 342] on button "Detalle" at bounding box center [579, 347] width 78 height 23
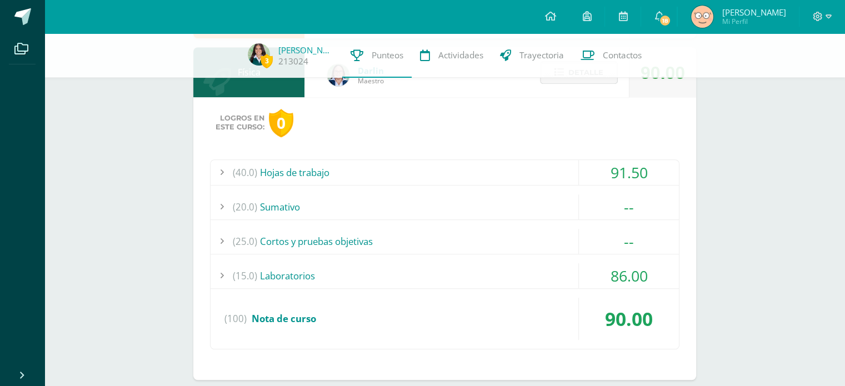
scroll to position [658, 0]
click at [398, 168] on div "(40.0) Hojas de trabajo" at bounding box center [445, 172] width 469 height 25
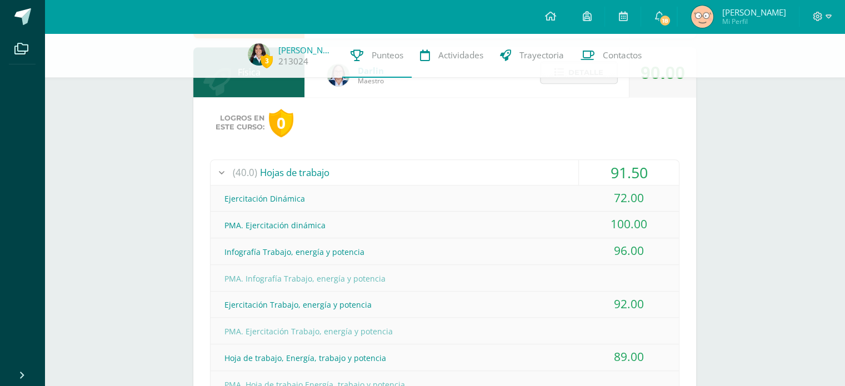
click at [398, 168] on div "(40.0) Hojas de trabajo" at bounding box center [445, 172] width 469 height 25
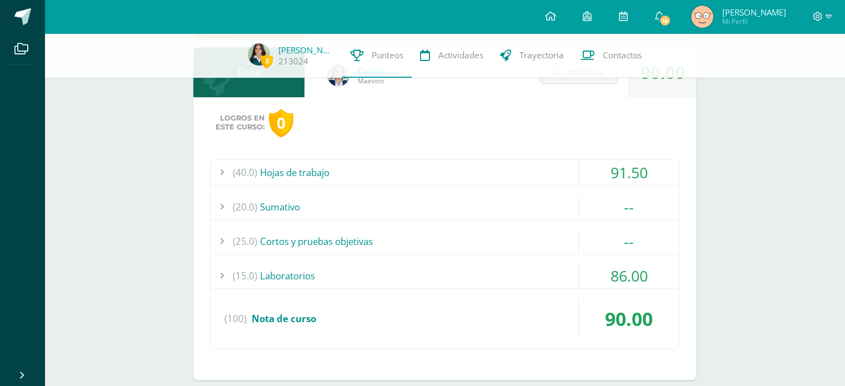
click at [398, 168] on div "(40.0) Hojas de trabajo" at bounding box center [445, 172] width 469 height 25
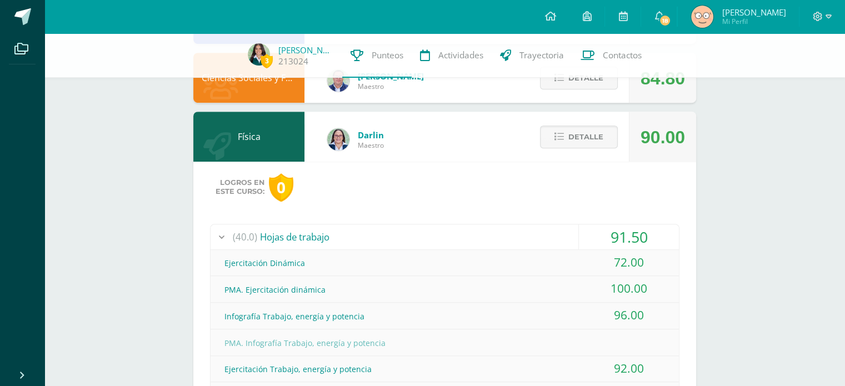
scroll to position [598, 0]
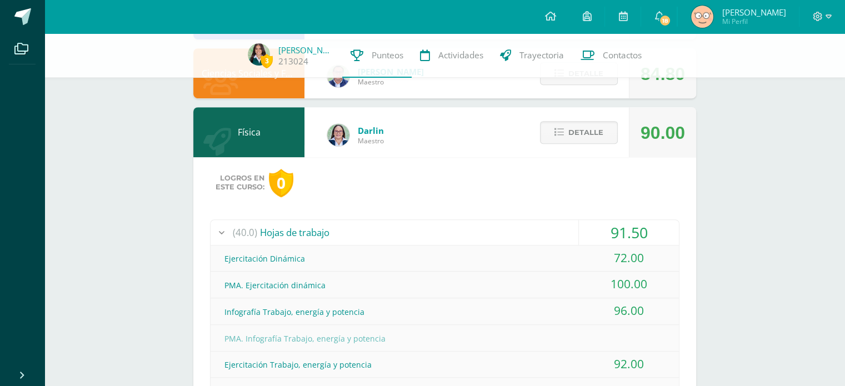
click at [281, 221] on div "(40.0) Hojas de trabajo" at bounding box center [445, 232] width 469 height 25
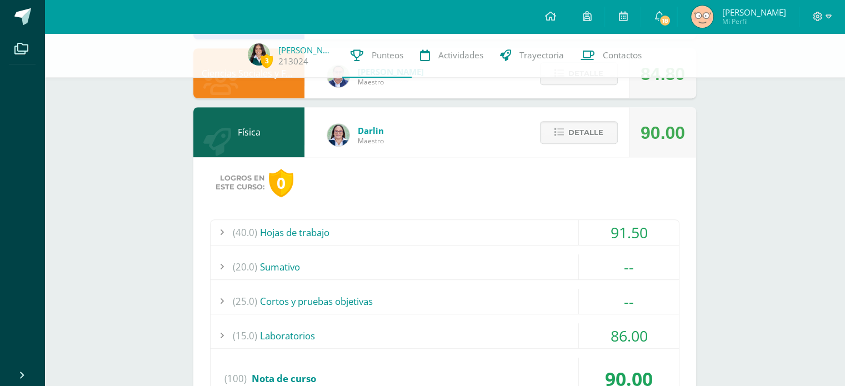
click at [341, 302] on div "(25.0) Cortos y pruebas objetivas" at bounding box center [445, 301] width 469 height 25
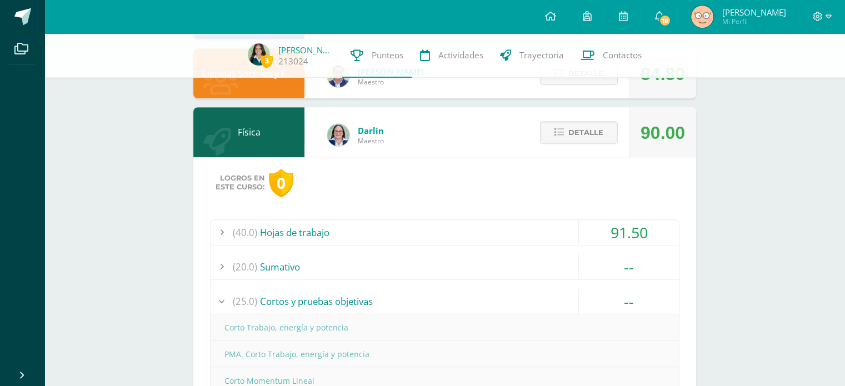
scroll to position [717, 0]
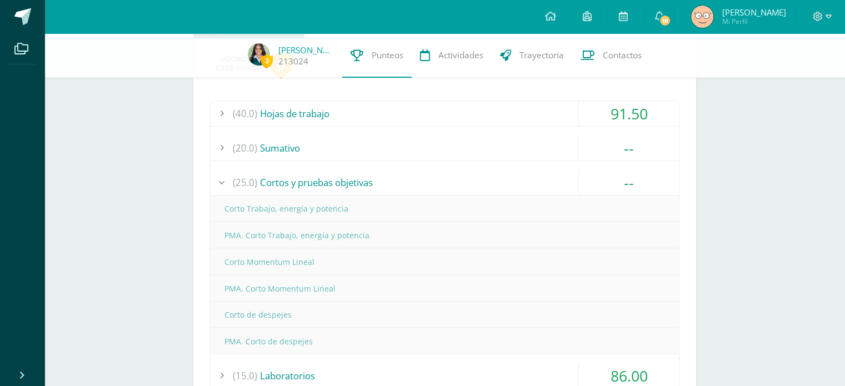
click at [347, 186] on div "(25.0) Cortos y pruebas objetivas" at bounding box center [445, 182] width 469 height 25
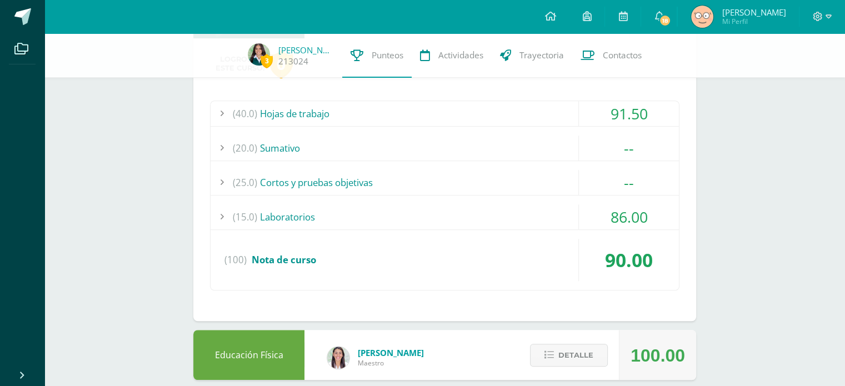
scroll to position [439, 0]
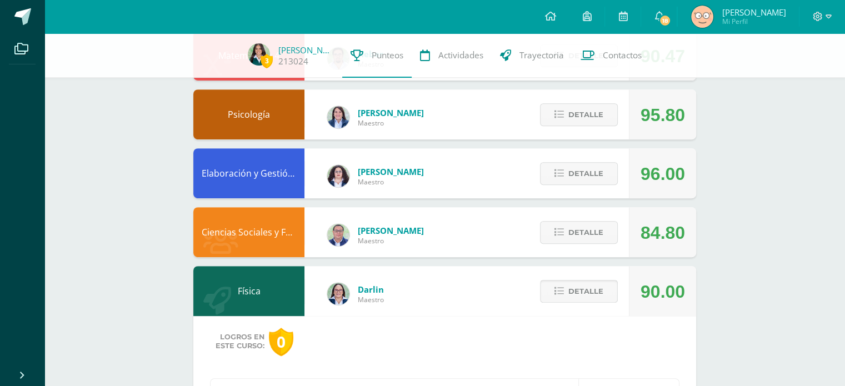
click at [587, 282] on span "Detalle" at bounding box center [586, 291] width 35 height 21
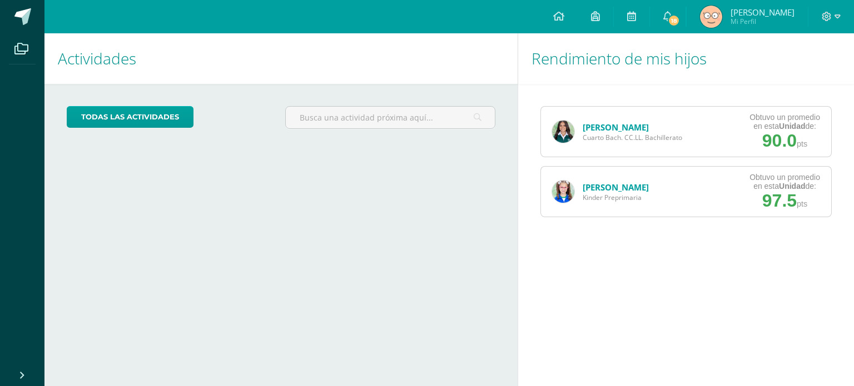
click at [609, 137] on span "Cuarto Bach. CC.LL. Bachillerato" at bounding box center [632, 137] width 99 height 9
click at [605, 128] on link "[PERSON_NAME]" at bounding box center [616, 127] width 66 height 11
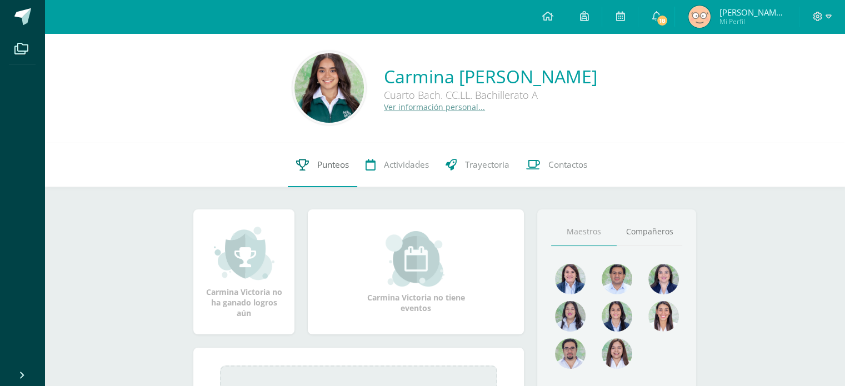
click at [325, 170] on span "Punteos" at bounding box center [333, 165] width 32 height 12
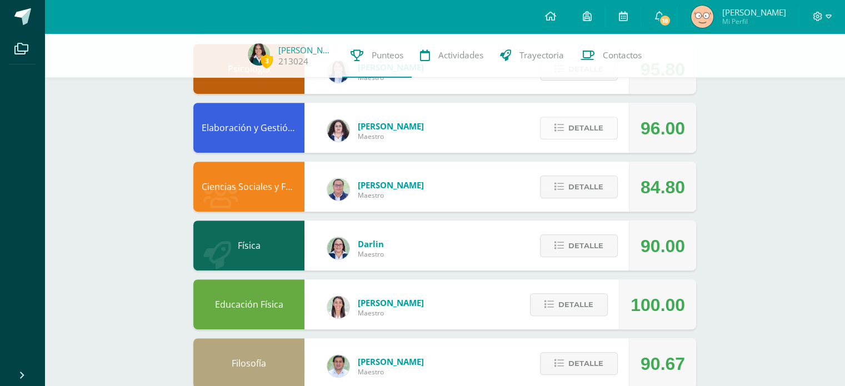
scroll to position [486, 0]
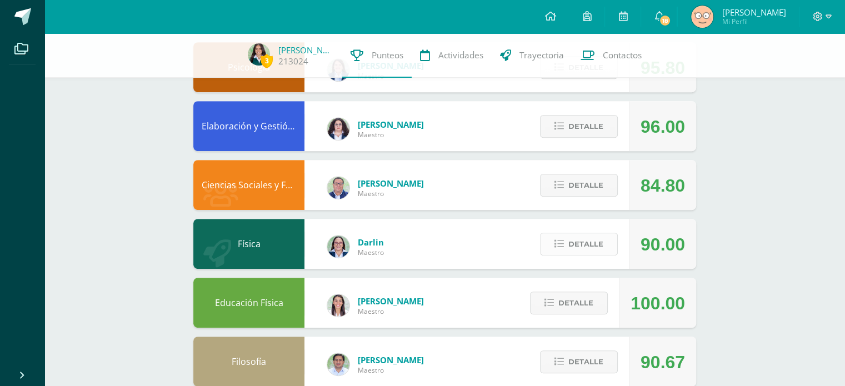
click at [561, 251] on button "Detalle" at bounding box center [579, 244] width 78 height 23
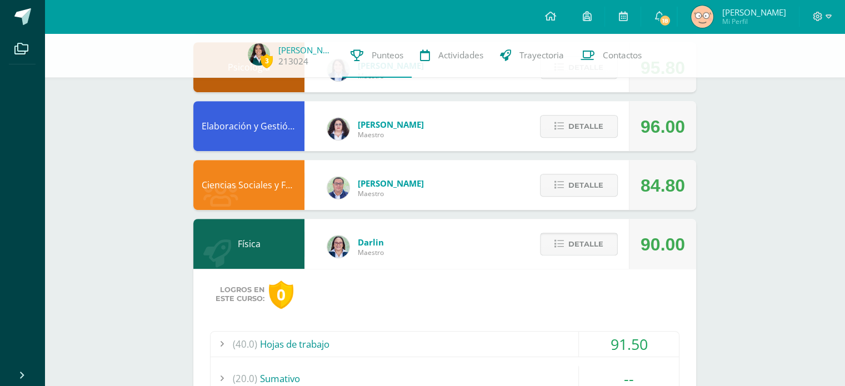
scroll to position [611, 0]
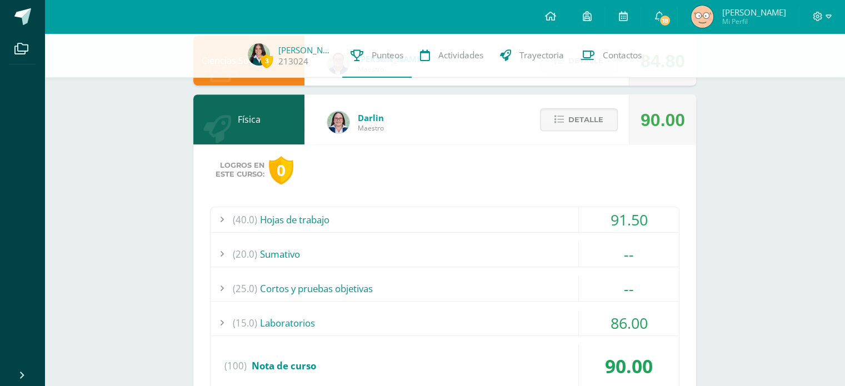
click at [439, 325] on div "(15.0) Laboratorios" at bounding box center [445, 323] width 469 height 25
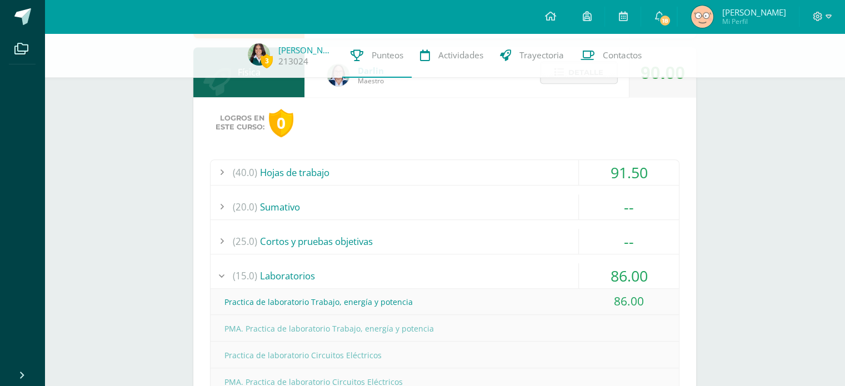
scroll to position [658, 0]
click at [404, 280] on div "(15.0) Laboratorios" at bounding box center [445, 275] width 469 height 25
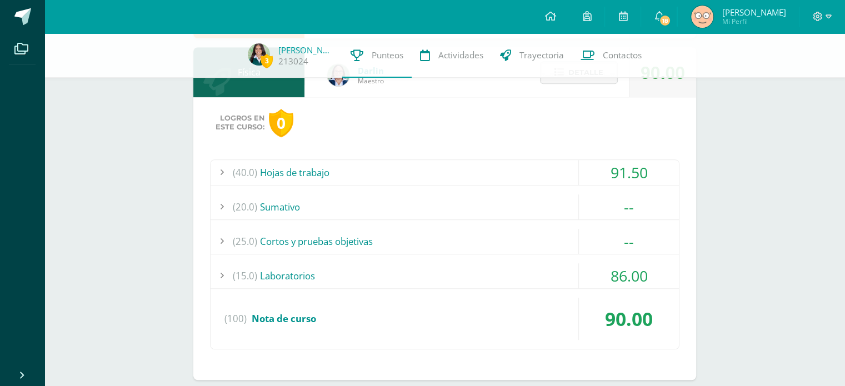
scroll to position [465, 0]
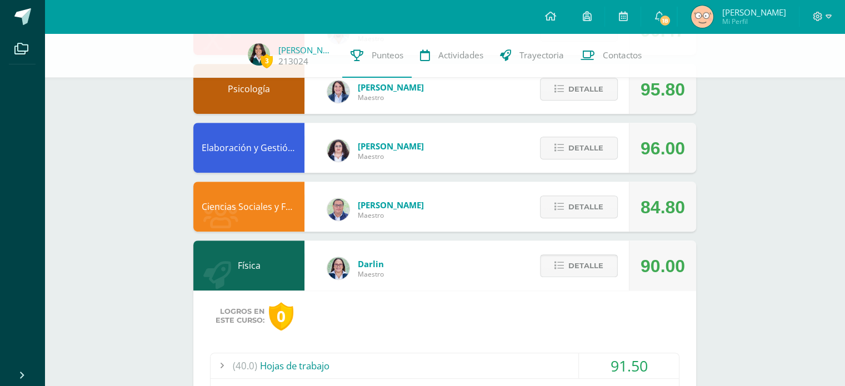
click at [548, 268] on button "Detalle" at bounding box center [579, 266] width 78 height 23
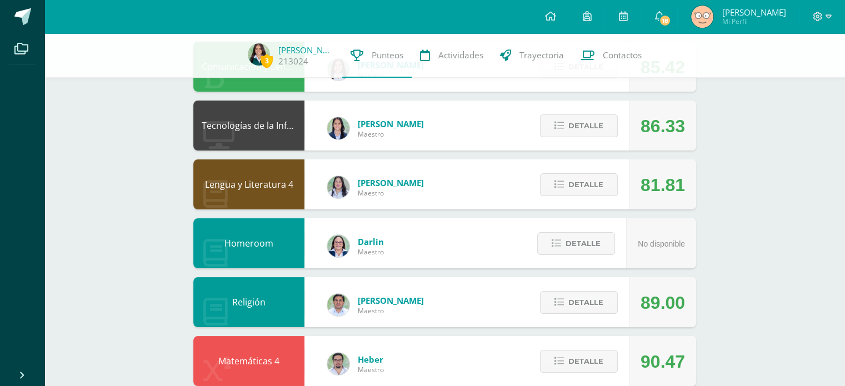
scroll to position [133, 0]
click at [590, 175] on span "Detalle" at bounding box center [586, 185] width 35 height 21
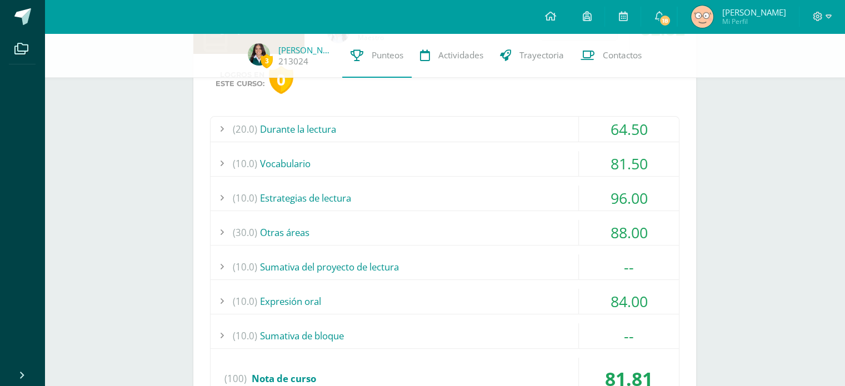
scroll to position [332, 0]
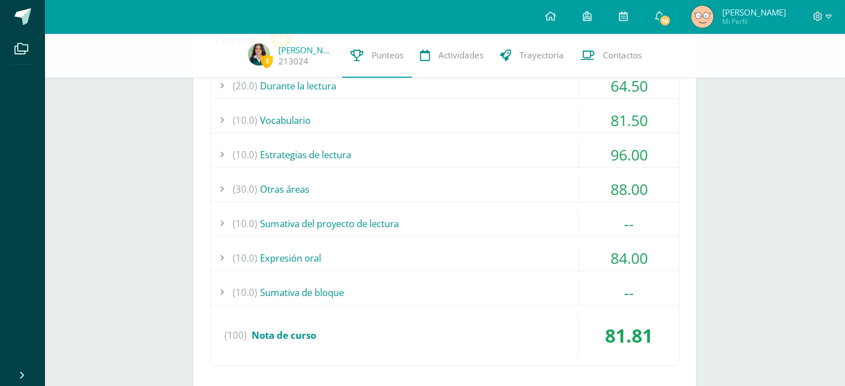
click at [462, 295] on div "(10.0) Sumativa de bloque" at bounding box center [445, 292] width 469 height 25
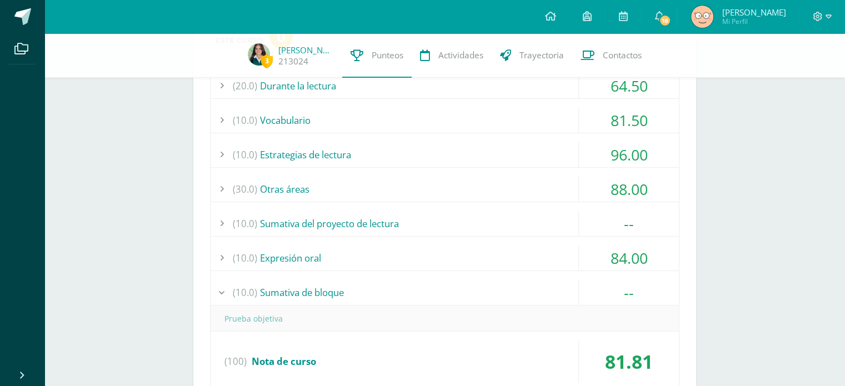
click at [462, 295] on div "(10.0) Sumativa de bloque" at bounding box center [445, 292] width 469 height 25
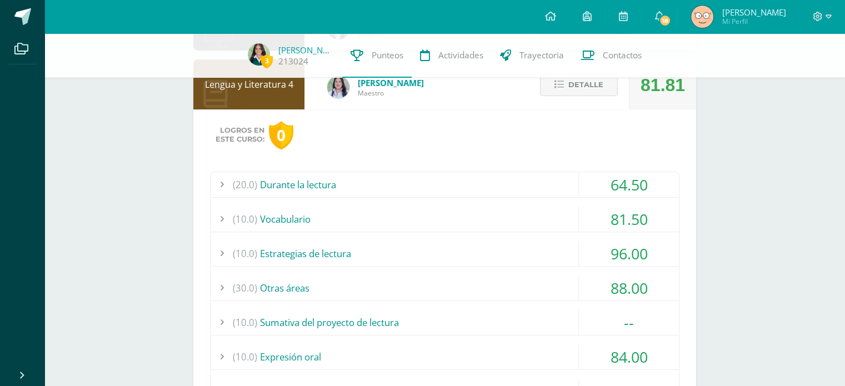
scroll to position [300, 0]
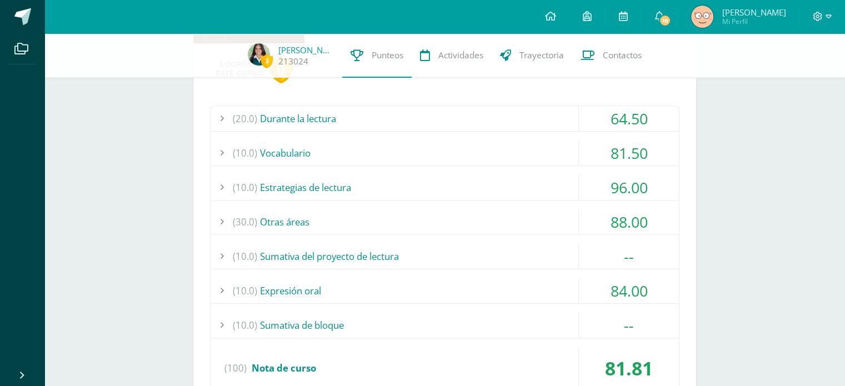
click at [388, 126] on div "(20.0) Durante la lectura" at bounding box center [445, 118] width 469 height 25
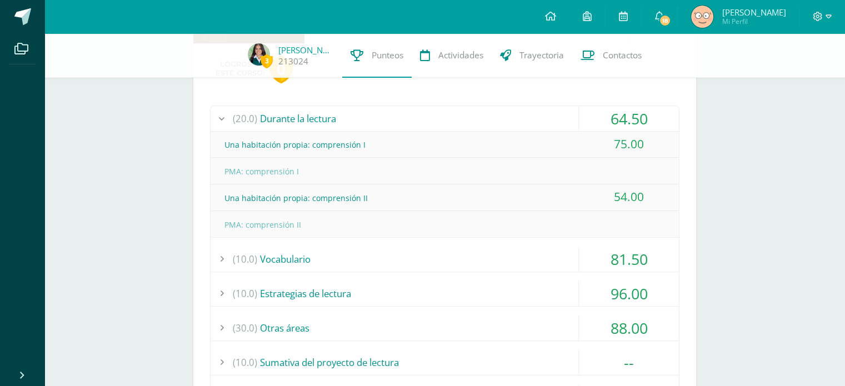
click at [385, 125] on div "(20.0) Durante la lectura" at bounding box center [445, 118] width 469 height 25
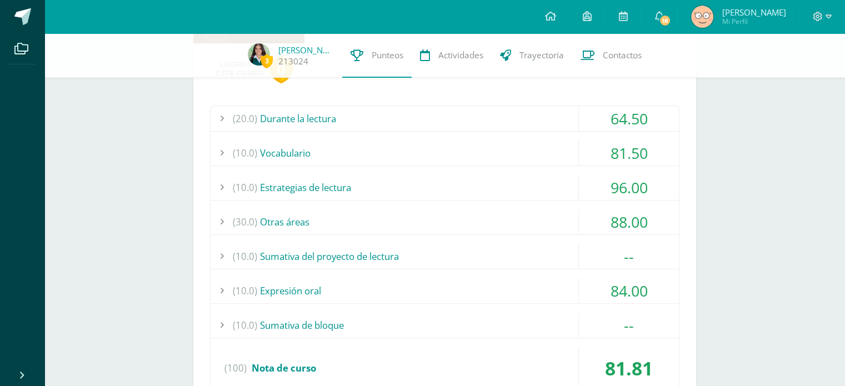
click at [367, 228] on div "(30.0) Otras áreas" at bounding box center [445, 222] width 469 height 25
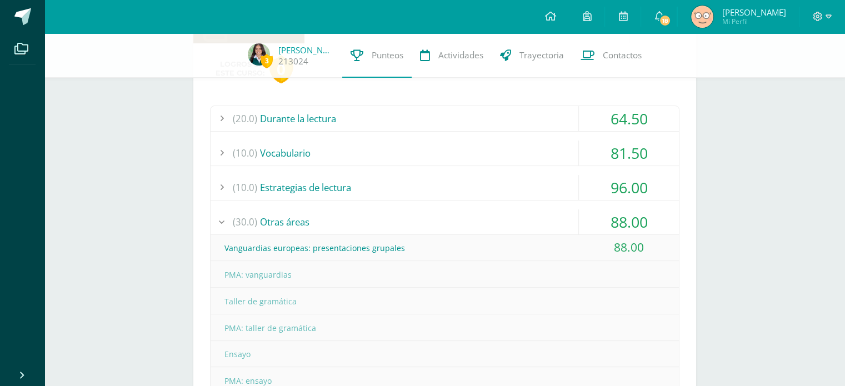
click at [367, 228] on div "(30.0) Otras áreas" at bounding box center [445, 222] width 469 height 25
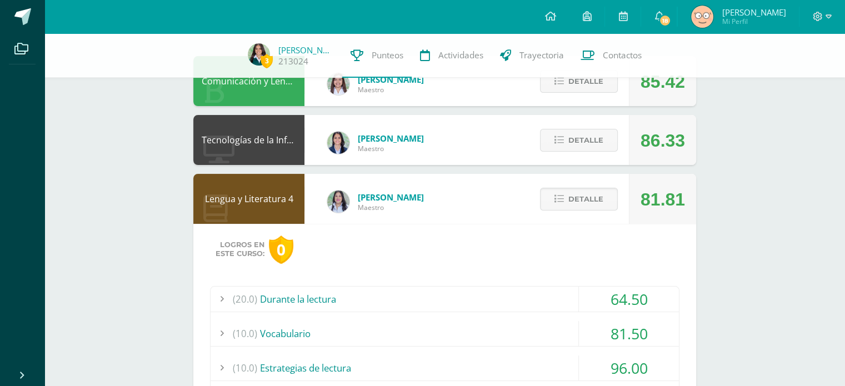
scroll to position [120, 0]
click at [586, 191] on span "Detalle" at bounding box center [586, 198] width 35 height 21
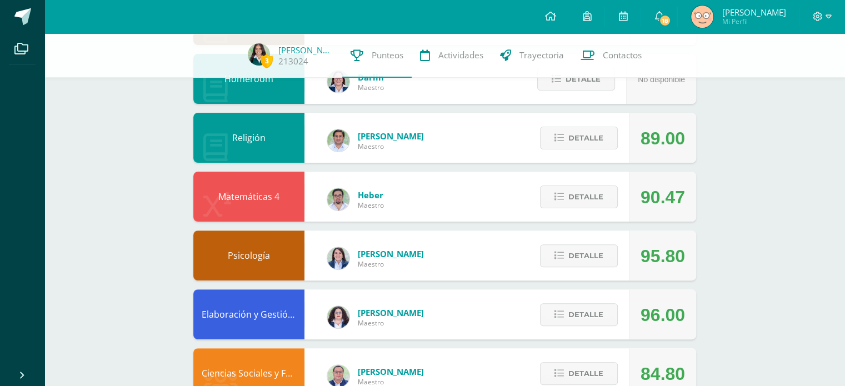
scroll to position [340, 0]
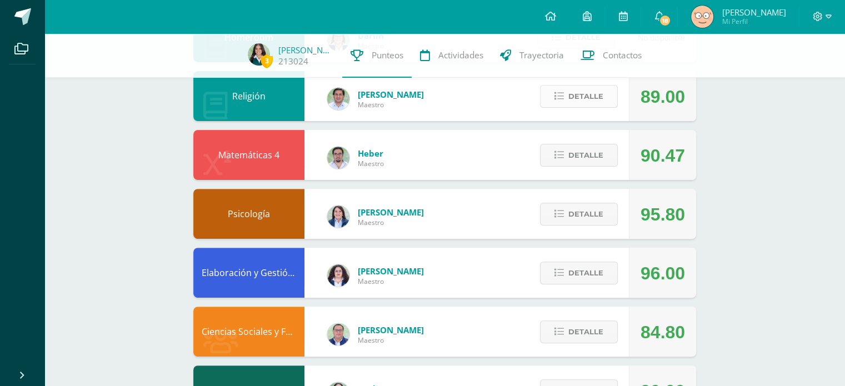
click at [589, 99] on span "Detalle" at bounding box center [586, 96] width 35 height 21
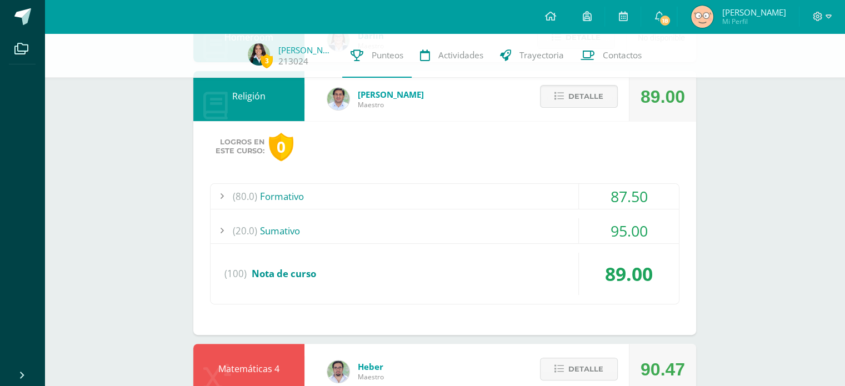
click at [472, 226] on div "(20.0) Sumativo" at bounding box center [445, 230] width 469 height 25
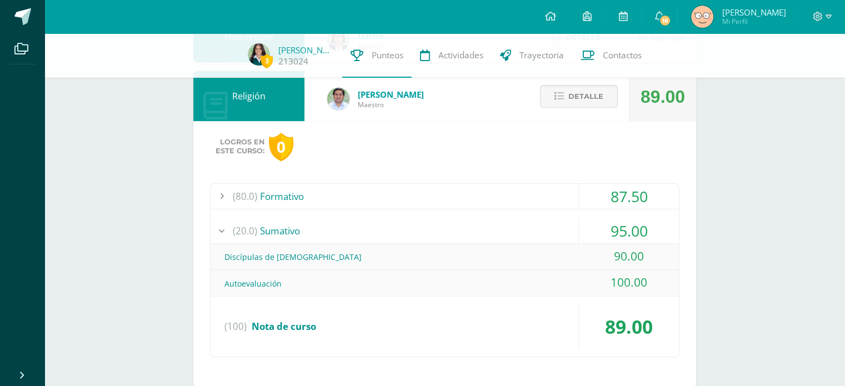
click at [472, 226] on div "(20.0) Sumativo" at bounding box center [445, 230] width 469 height 25
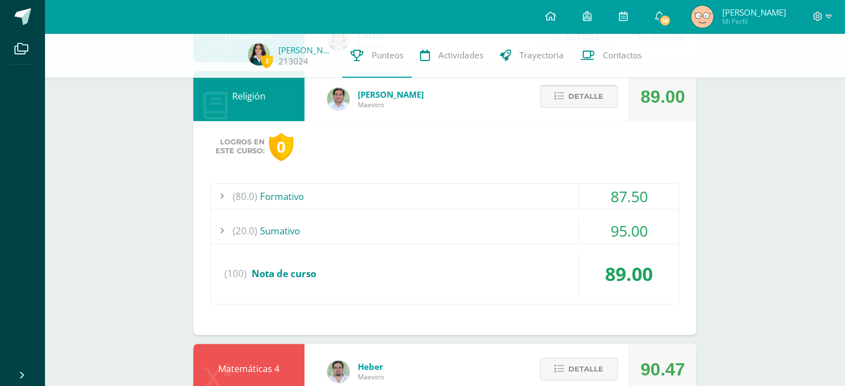
click at [570, 98] on span "Detalle" at bounding box center [586, 96] width 35 height 21
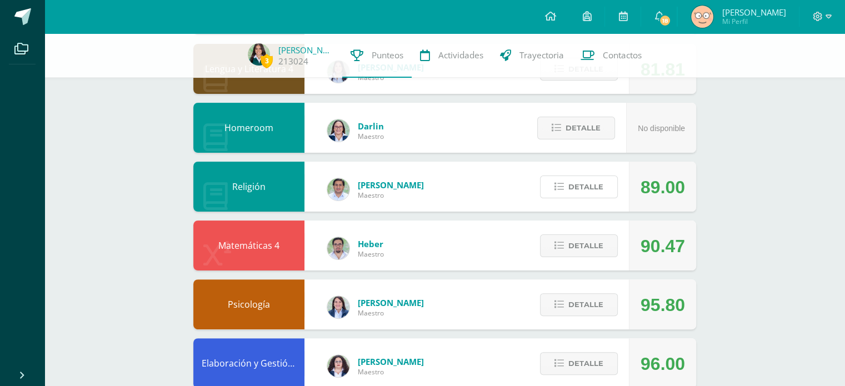
scroll to position [148, 0]
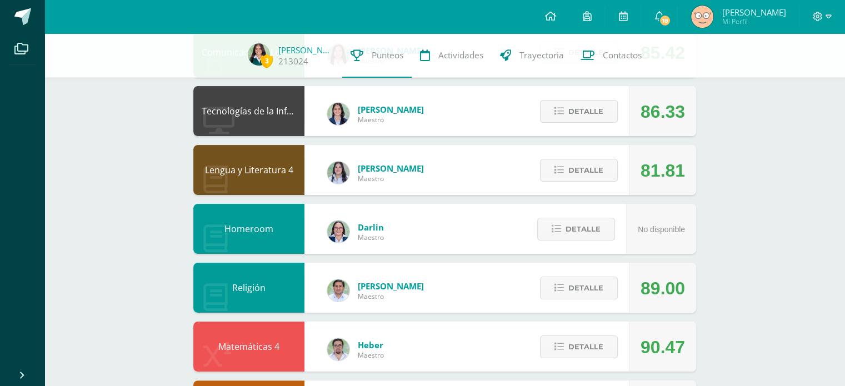
click at [553, 182] on div "Detalle" at bounding box center [577, 170] width 106 height 50
click at [568, 176] on button "Detalle" at bounding box center [579, 170] width 78 height 23
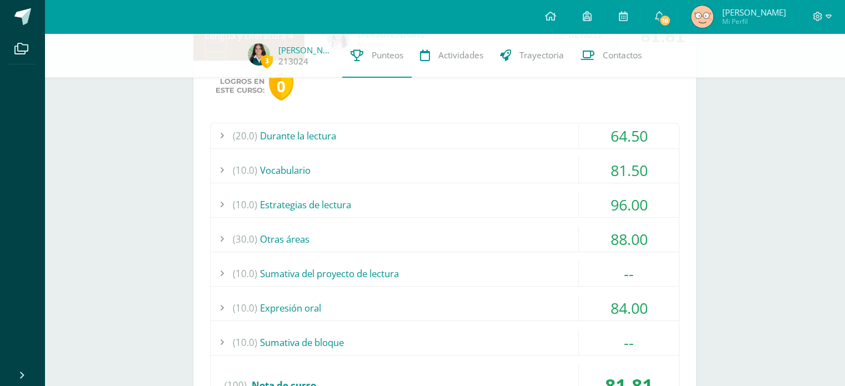
scroll to position [313, 0]
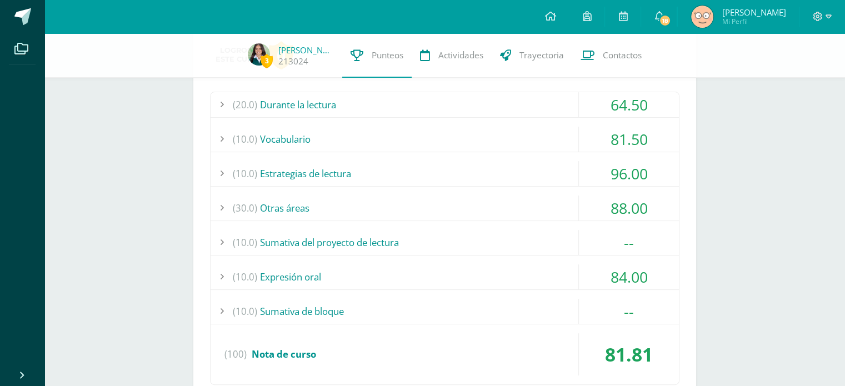
click at [529, 211] on div "(30.0) Otras áreas" at bounding box center [445, 208] width 469 height 25
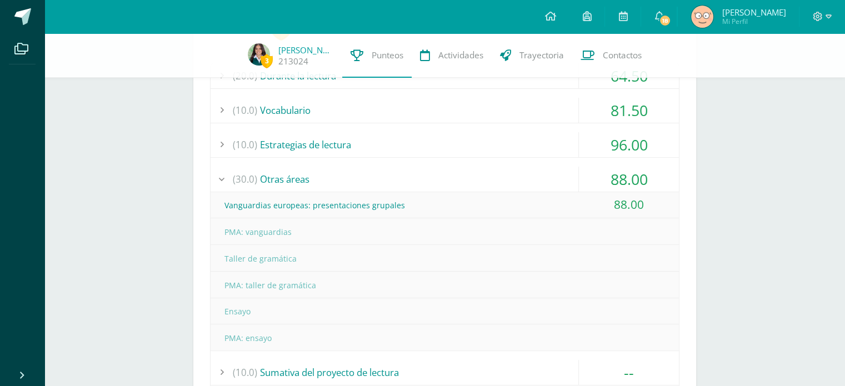
scroll to position [342, 0]
click at [499, 184] on div "(30.0) Otras áreas" at bounding box center [445, 179] width 469 height 25
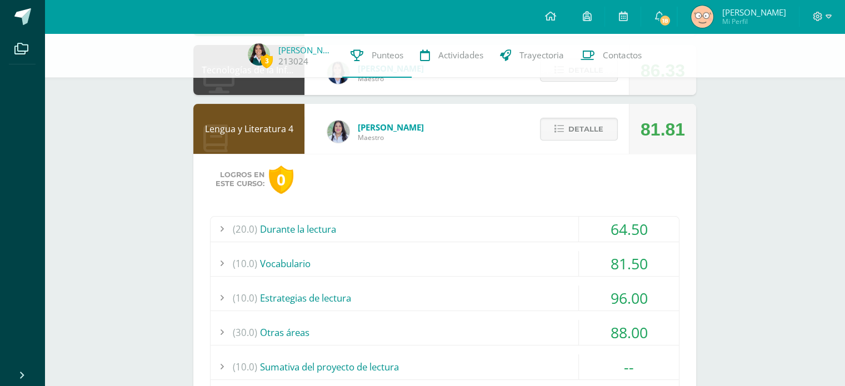
scroll to position [188, 0]
click at [557, 130] on icon at bounding box center [559, 129] width 9 height 9
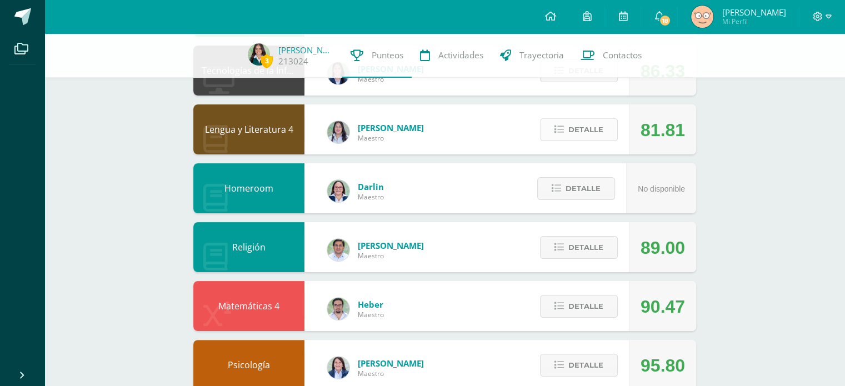
scroll to position [0, 0]
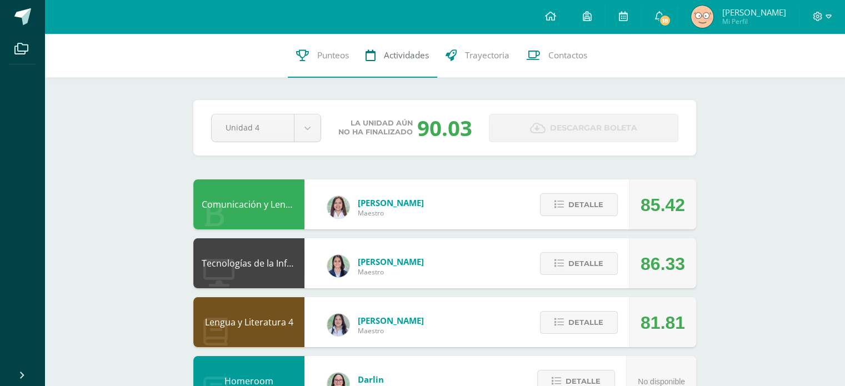
click at [414, 49] on span "Actividades" at bounding box center [406, 55] width 45 height 12
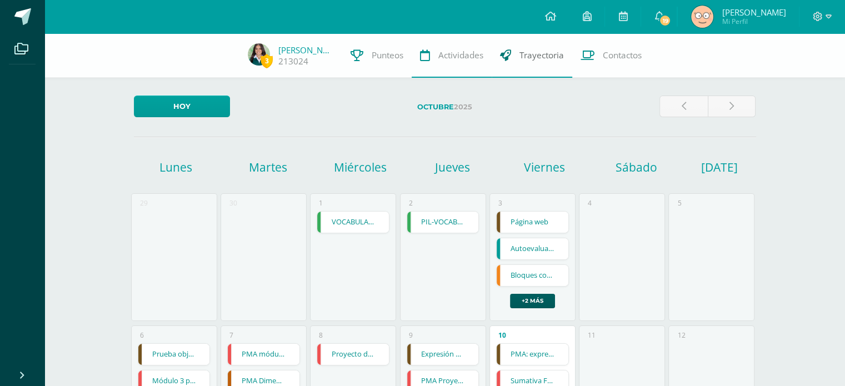
click at [545, 64] on link "Trayectoria" at bounding box center [532, 55] width 81 height 44
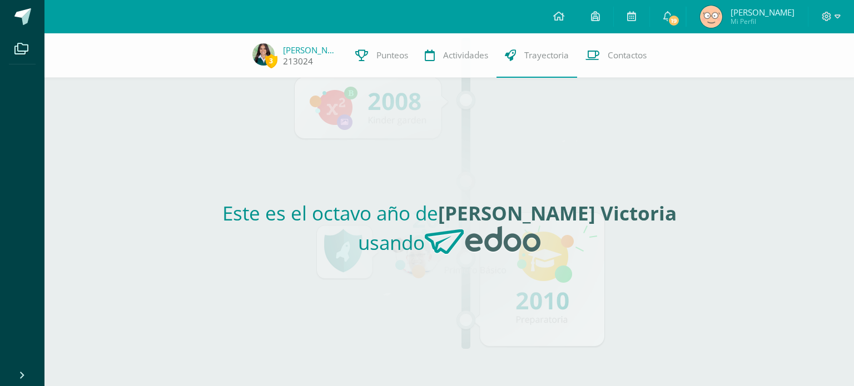
click at [270, 63] on span "3" at bounding box center [271, 61] width 12 height 14
click at [373, 56] on link "Punteos" at bounding box center [381, 55] width 69 height 44
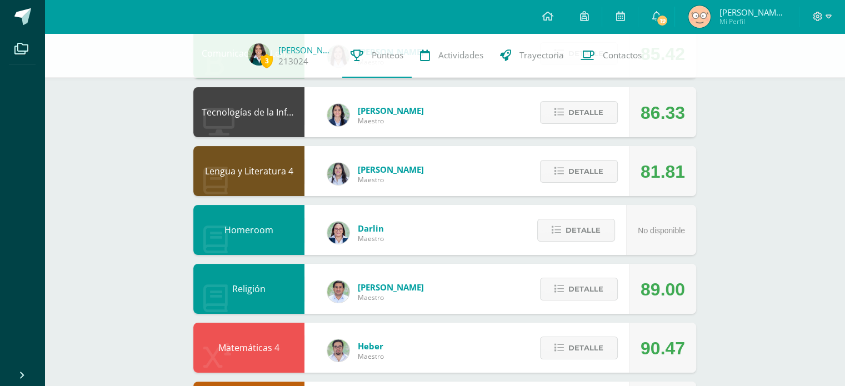
scroll to position [136, 0]
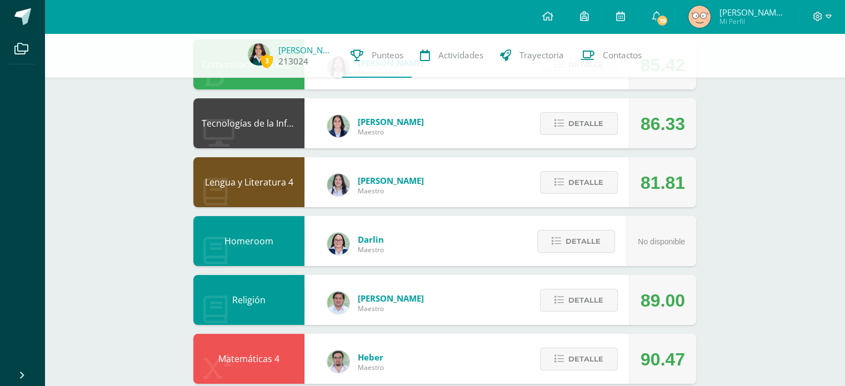
click at [316, 48] on link "[PERSON_NAME]" at bounding box center [306, 49] width 56 height 11
